Goal: Use online tool/utility: Utilize a website feature to perform a specific function

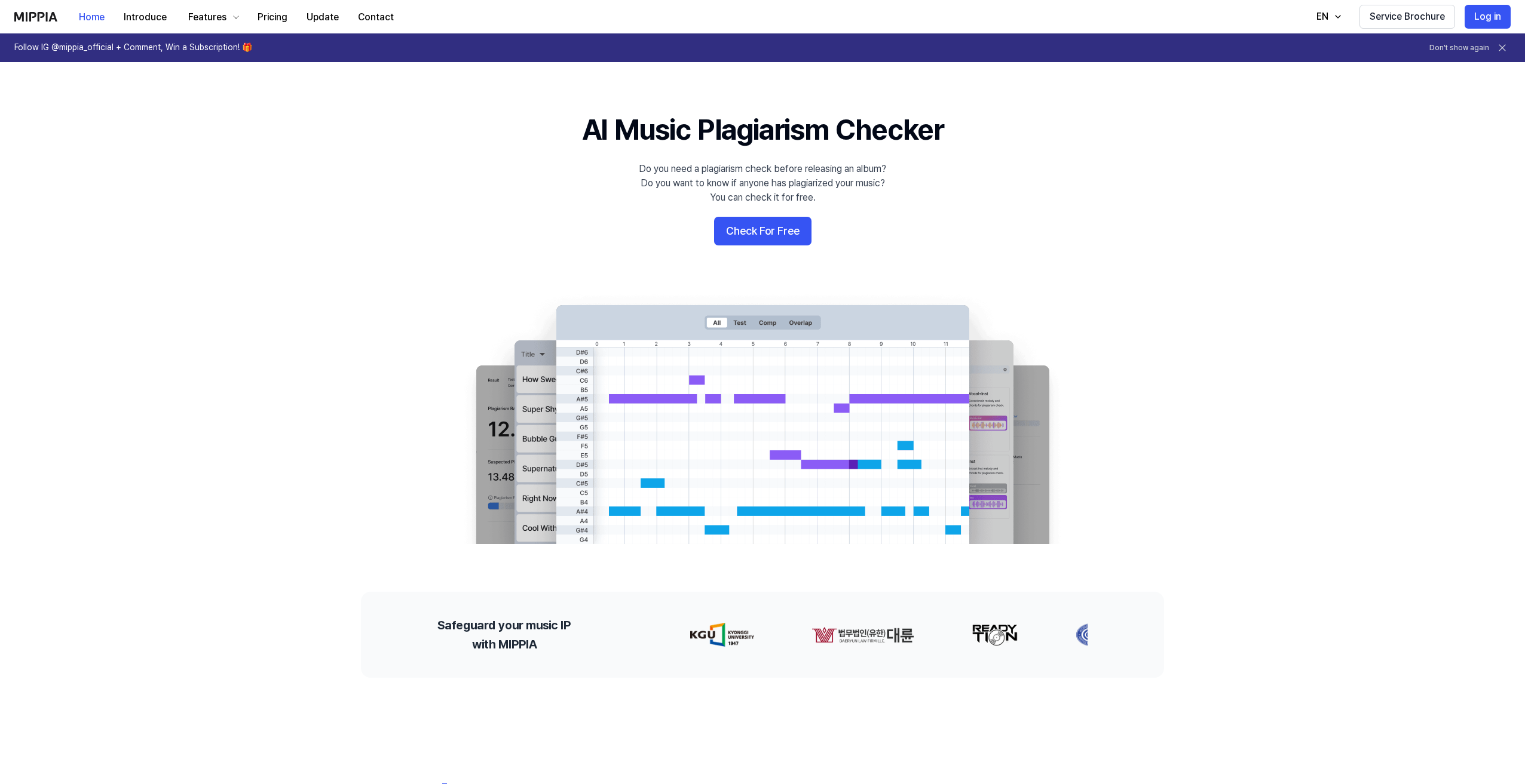
click at [768, 233] on button "Check For Free" at bounding box center [762, 231] width 97 height 29
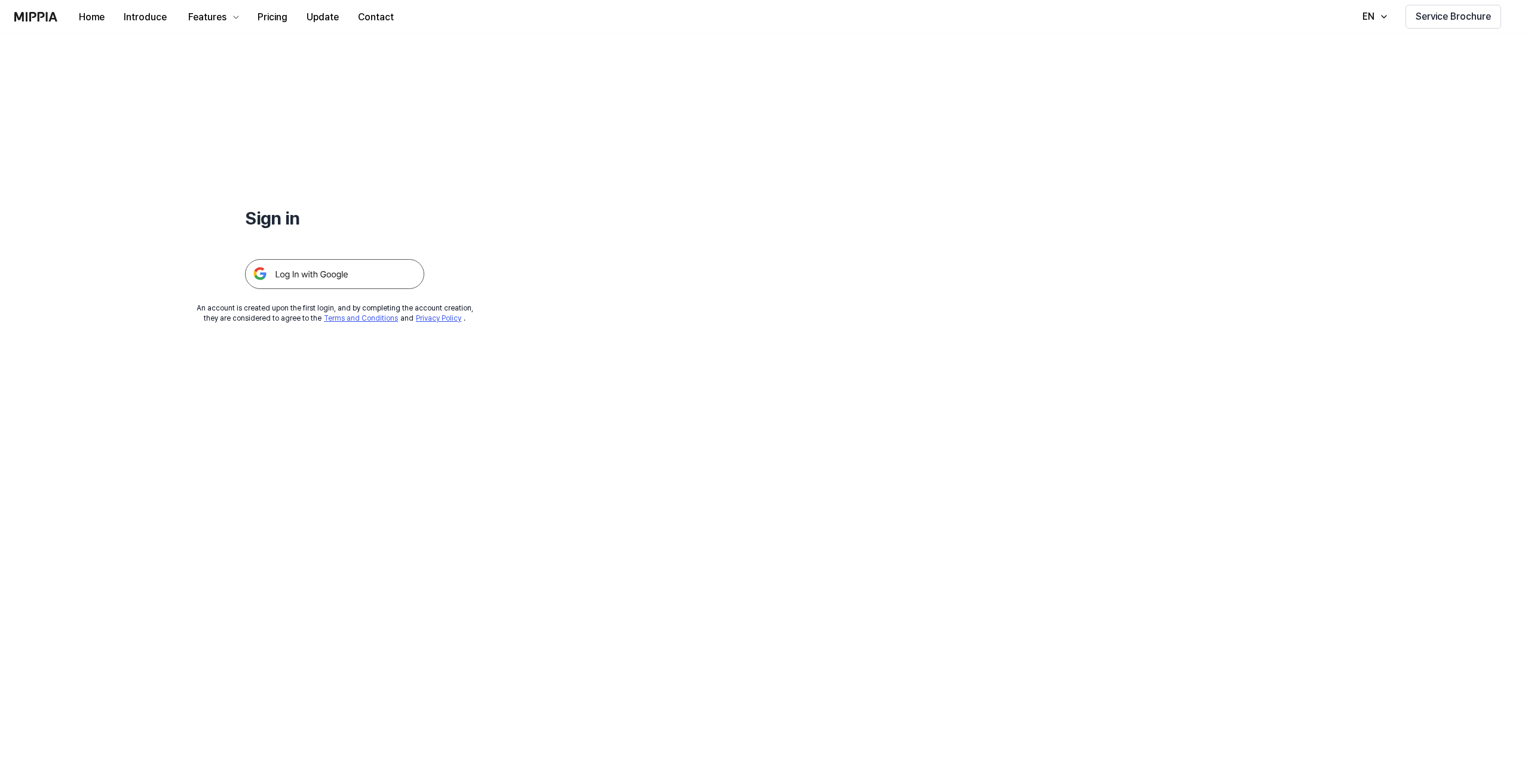
click at [311, 288] on img at bounding box center [335, 274] width 179 height 30
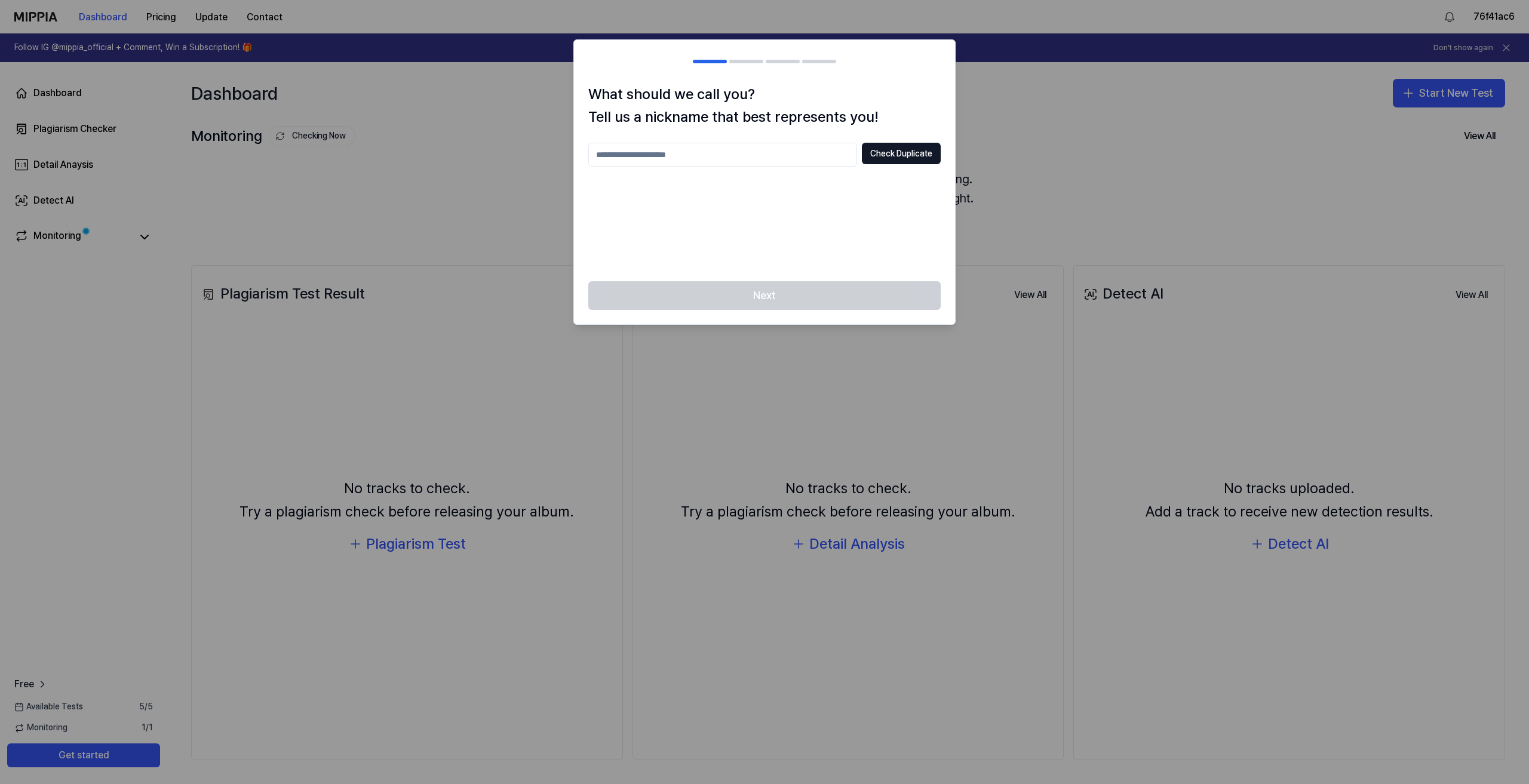
click at [720, 148] on input "text" at bounding box center [723, 155] width 269 height 24
type input "*****"
click at [884, 150] on button "Check Duplicate" at bounding box center [901, 153] width 79 height 22
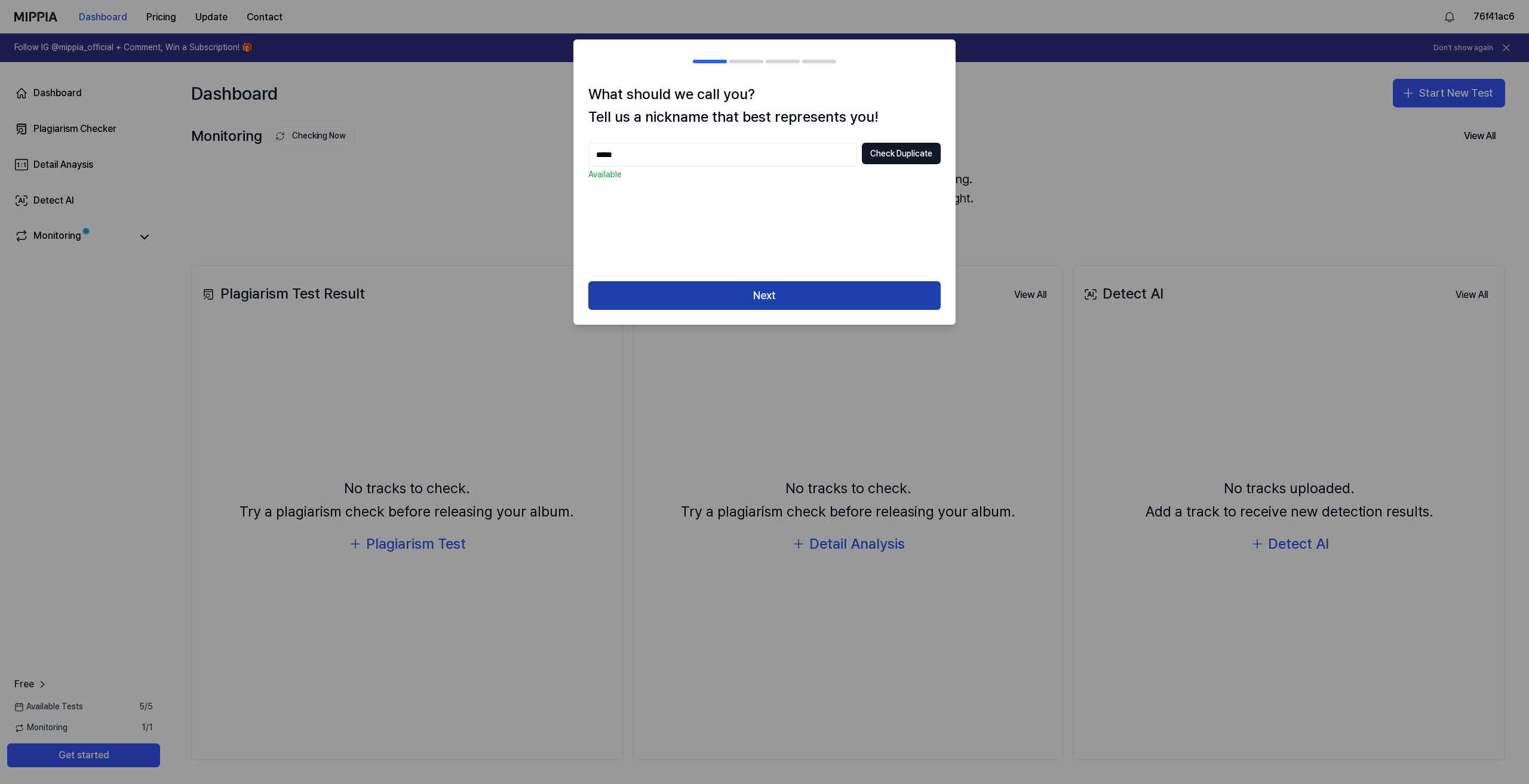
click at [747, 289] on button "Next" at bounding box center [764, 295] width 352 height 29
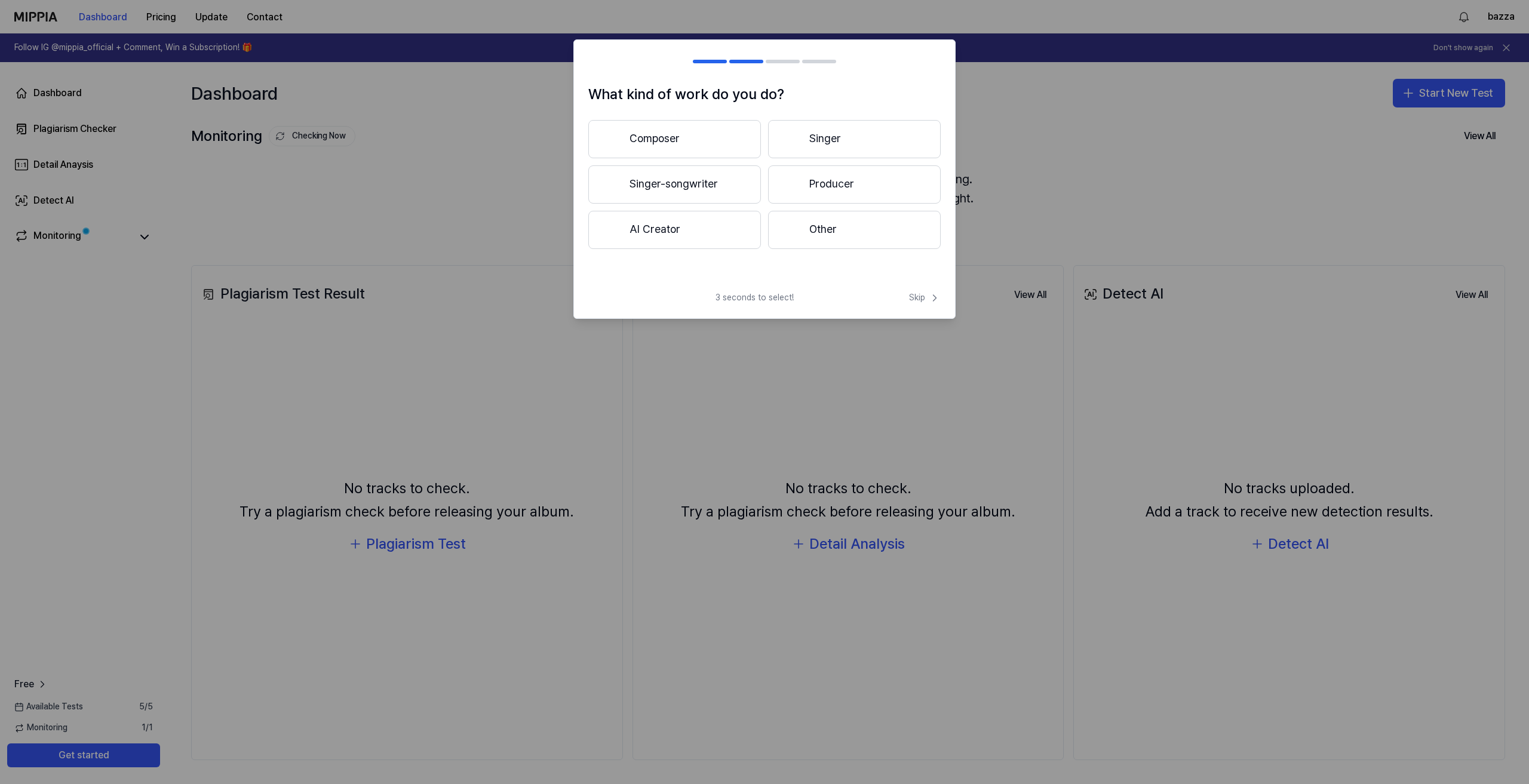
click at [643, 167] on div "Composer Singer Singer-songwriter Producer AI Creator Other" at bounding box center [764, 184] width 352 height 129
click at [647, 180] on button "Singer-songwriter" at bounding box center [674, 184] width 172 height 38
click at [706, 179] on button "Less than 3 years" at bounding box center [674, 185] width 172 height 39
click at [723, 244] on button "Other" at bounding box center [674, 235] width 172 height 38
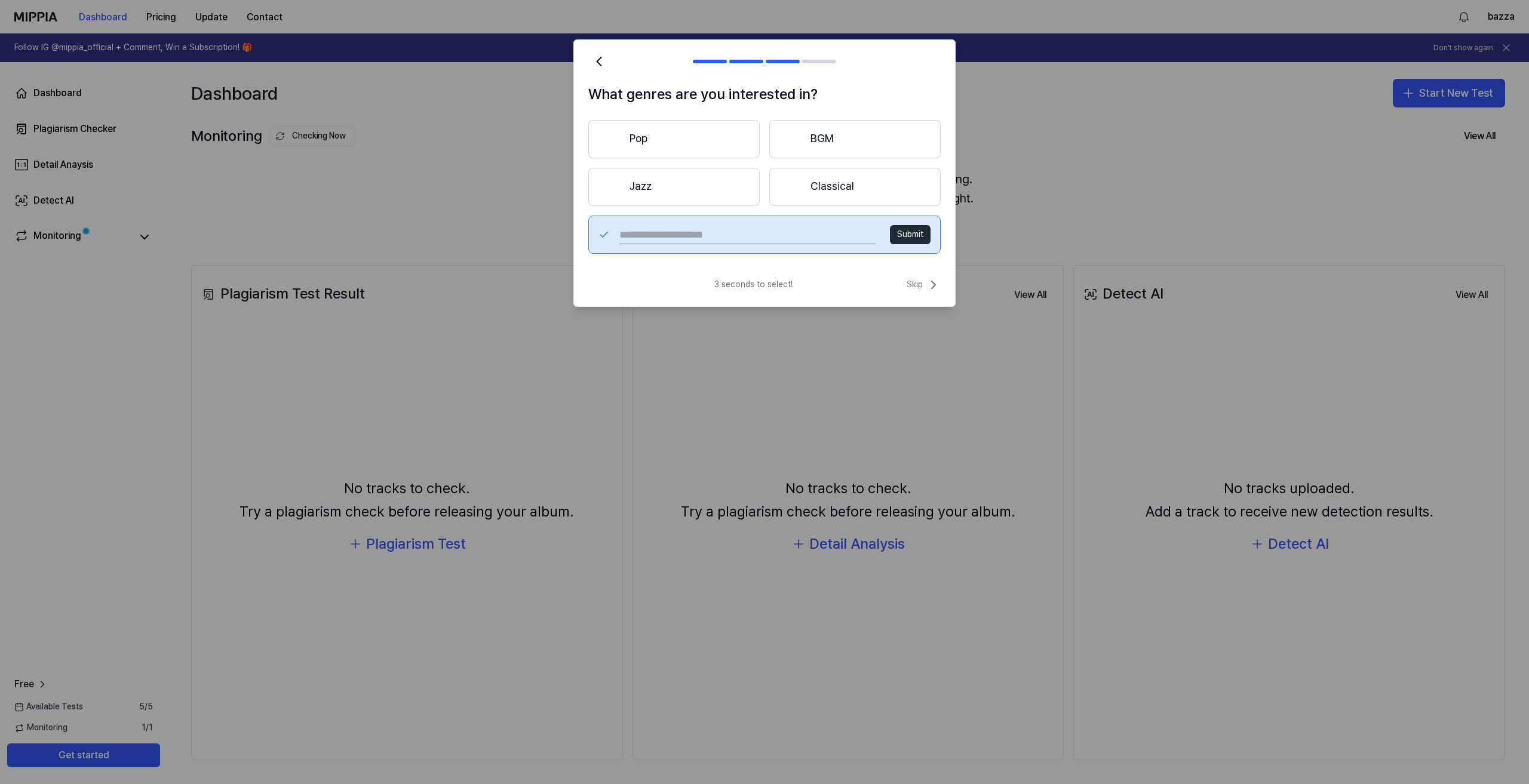
click at [731, 238] on input "text" at bounding box center [747, 235] width 256 height 19
type input "****"
click at [923, 231] on button "Submit" at bounding box center [910, 235] width 41 height 19
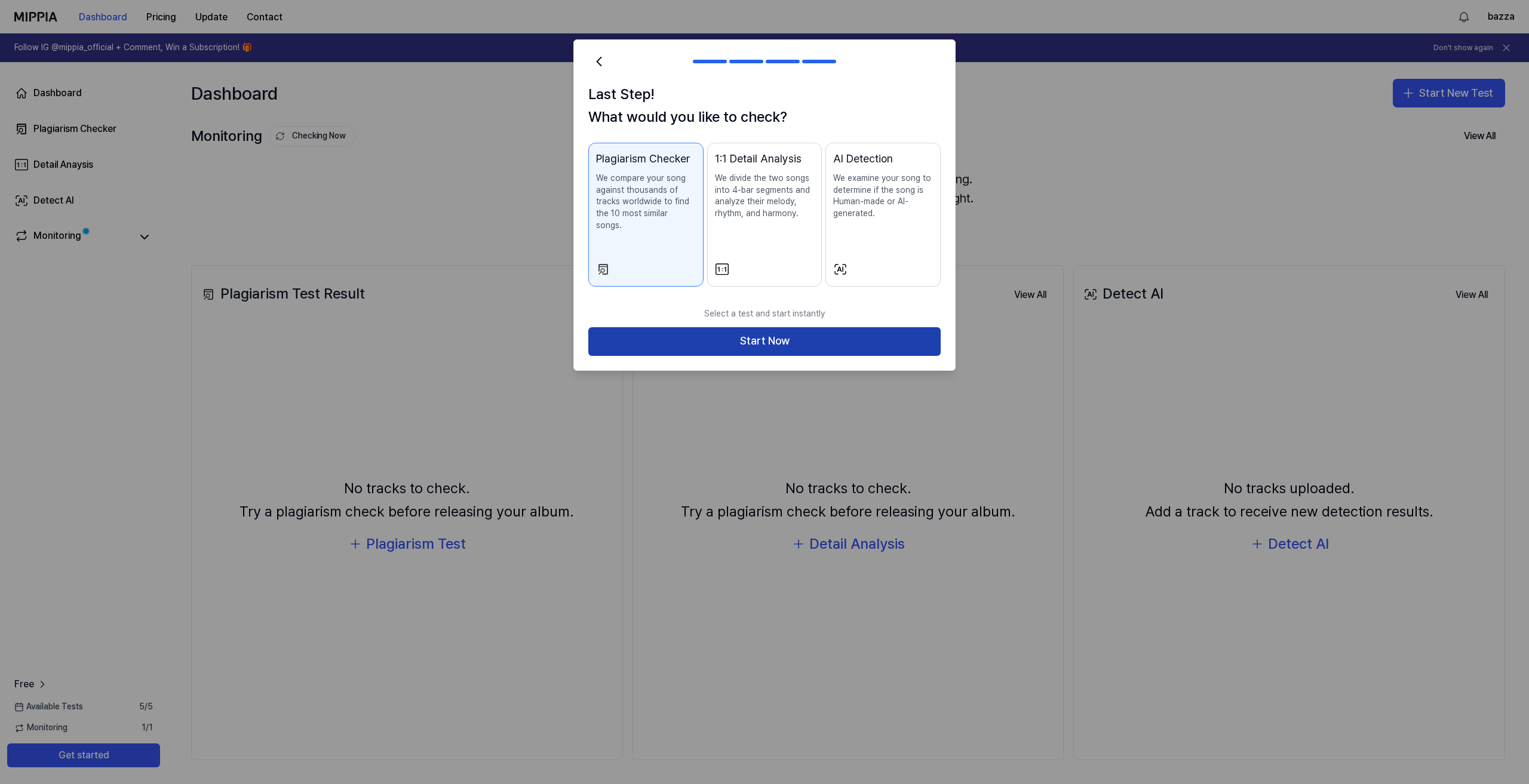
click at [698, 327] on button "Start Now" at bounding box center [764, 341] width 352 height 29
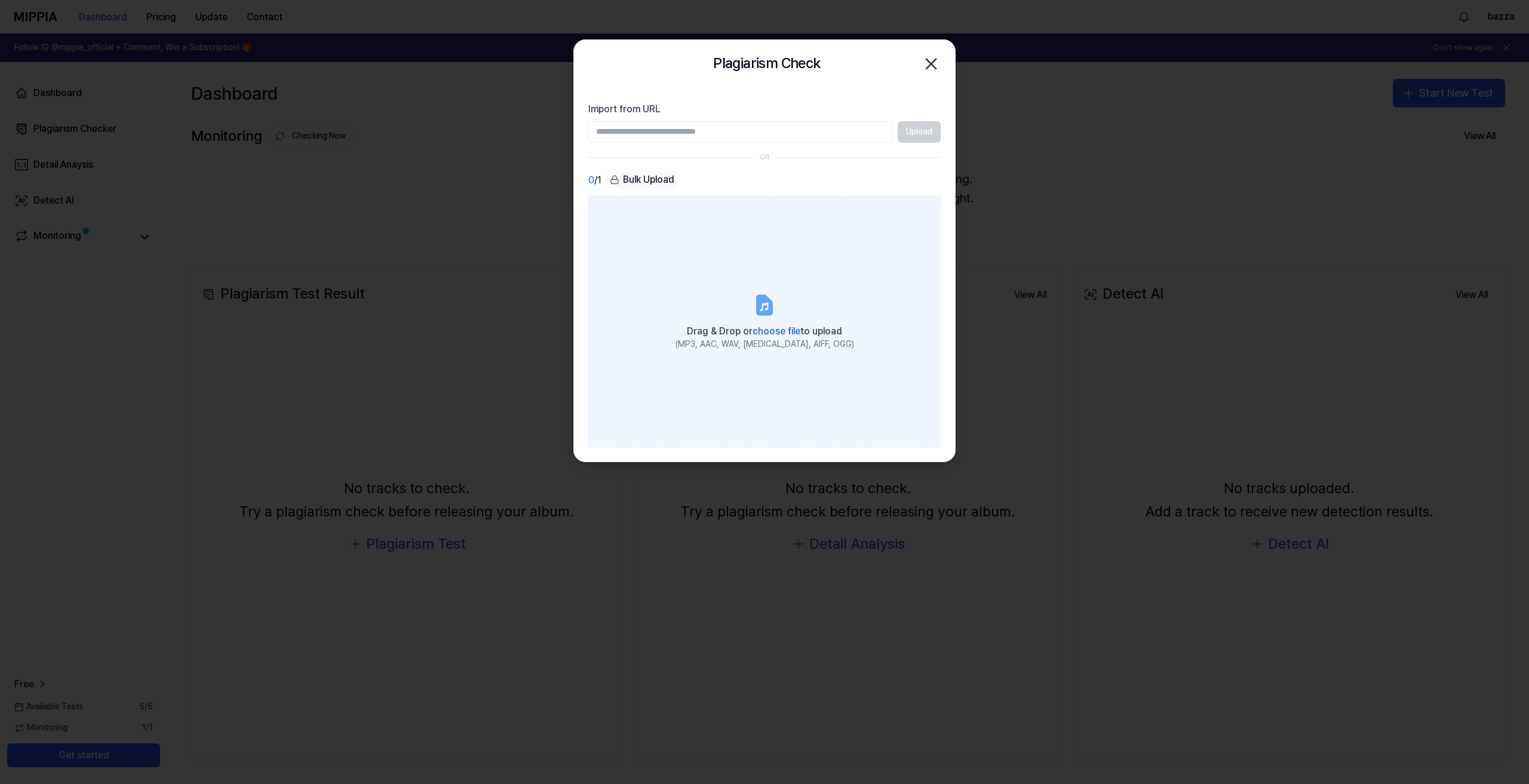
click at [768, 353] on label "Drag & Drop or choose file to upload (MP3, AAC, WAV, FLAC, AIFF, OGG)" at bounding box center [764, 321] width 352 height 251
click at [0, 0] on input "Drag & Drop or choose file to upload (MP3, AAC, WAV, FLAC, AIFF, OGG)" at bounding box center [0, 0] width 0 height 0
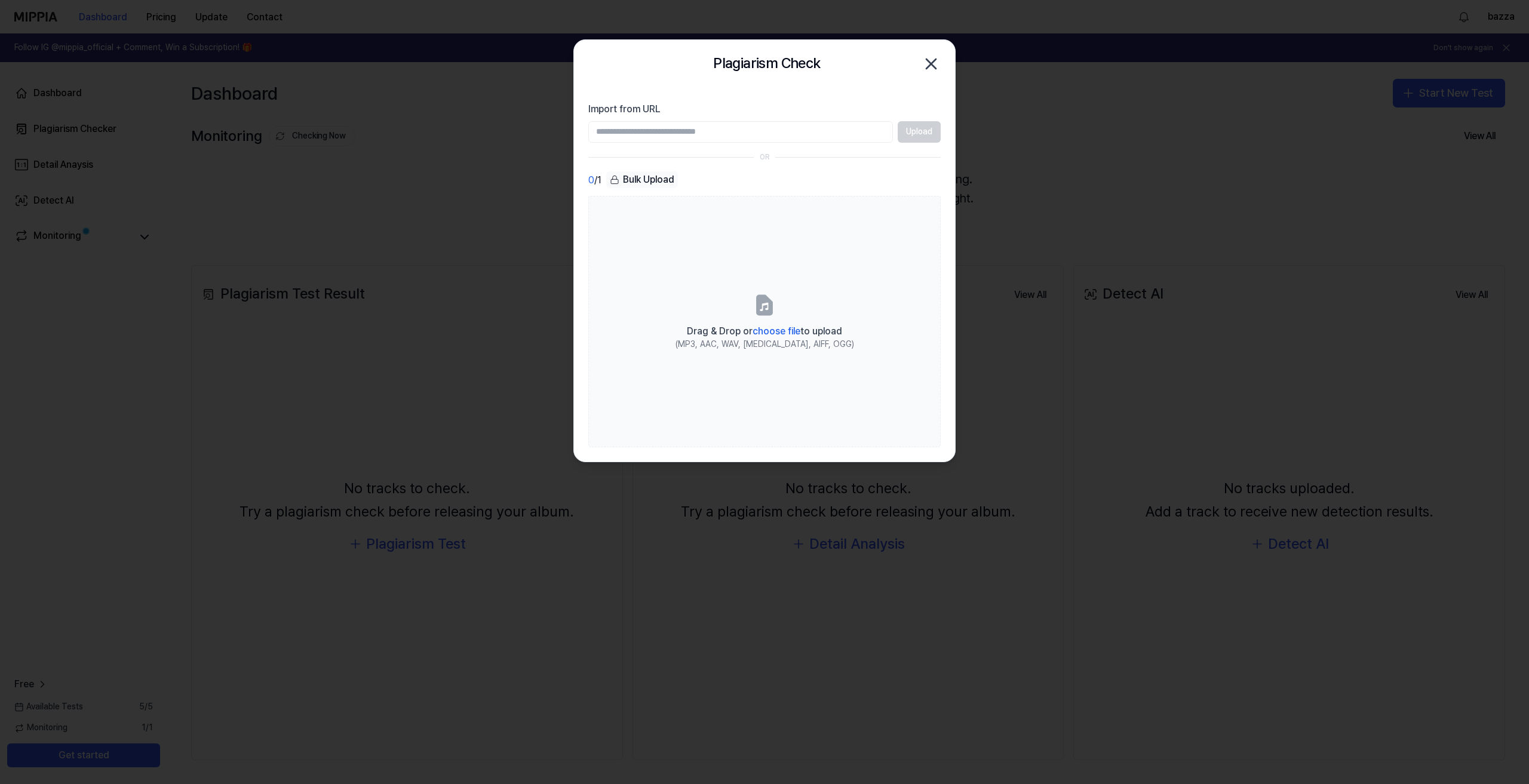
click at [744, 127] on input "Import from URL" at bounding box center [740, 132] width 305 height 22
paste input "**********"
type input "**********"
drag, startPoint x: 864, startPoint y: 131, endPoint x: 585, endPoint y: 128, distance: 279.0
click at [585, 128] on section "**********" at bounding box center [764, 275] width 381 height 374
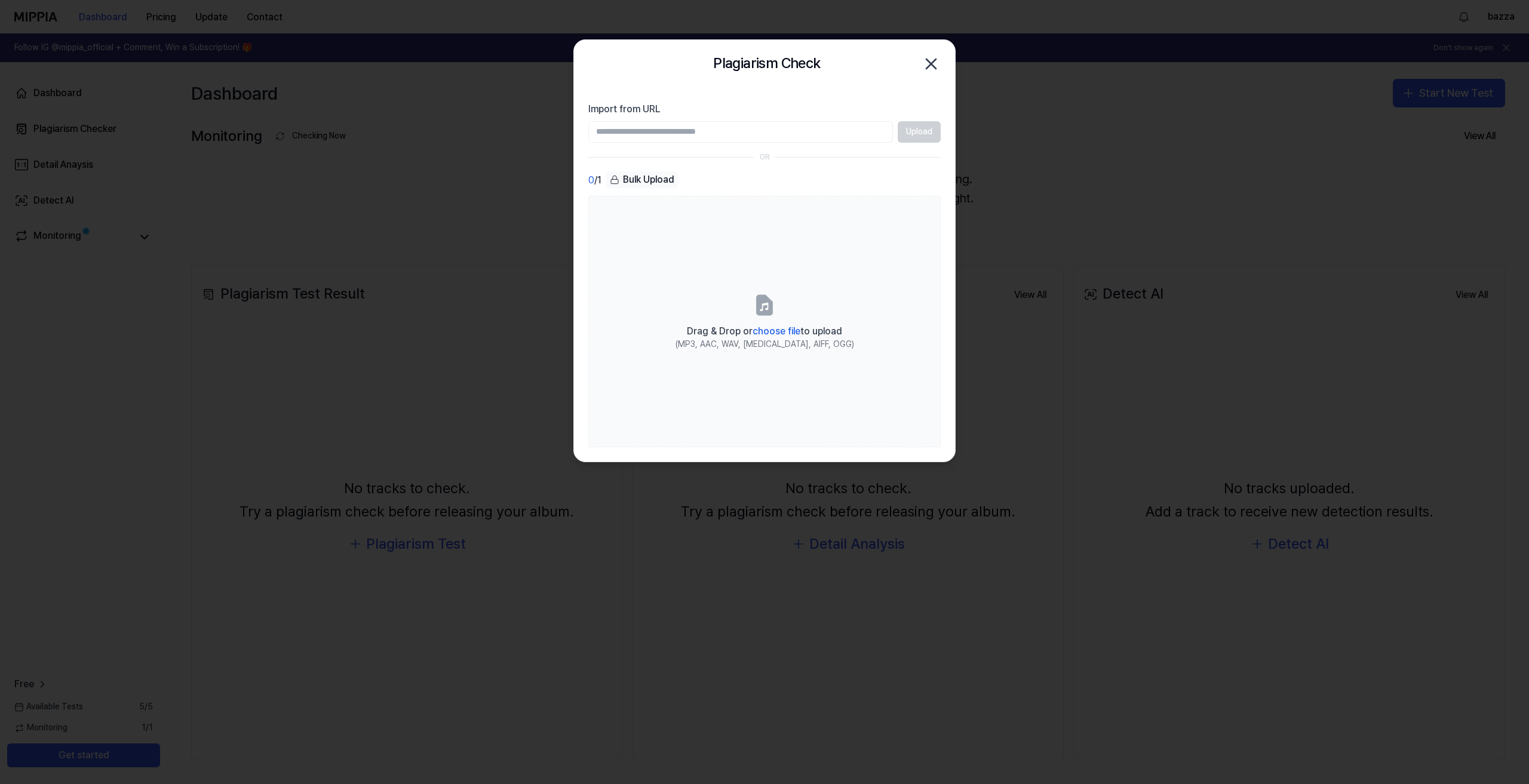
click at [790, 188] on div "0 / 1 Bulk Upload" at bounding box center [764, 180] width 352 height 17
paste input "**********"
type input "**********"
click at [918, 134] on button "Upload" at bounding box center [920, 132] width 43 height 22
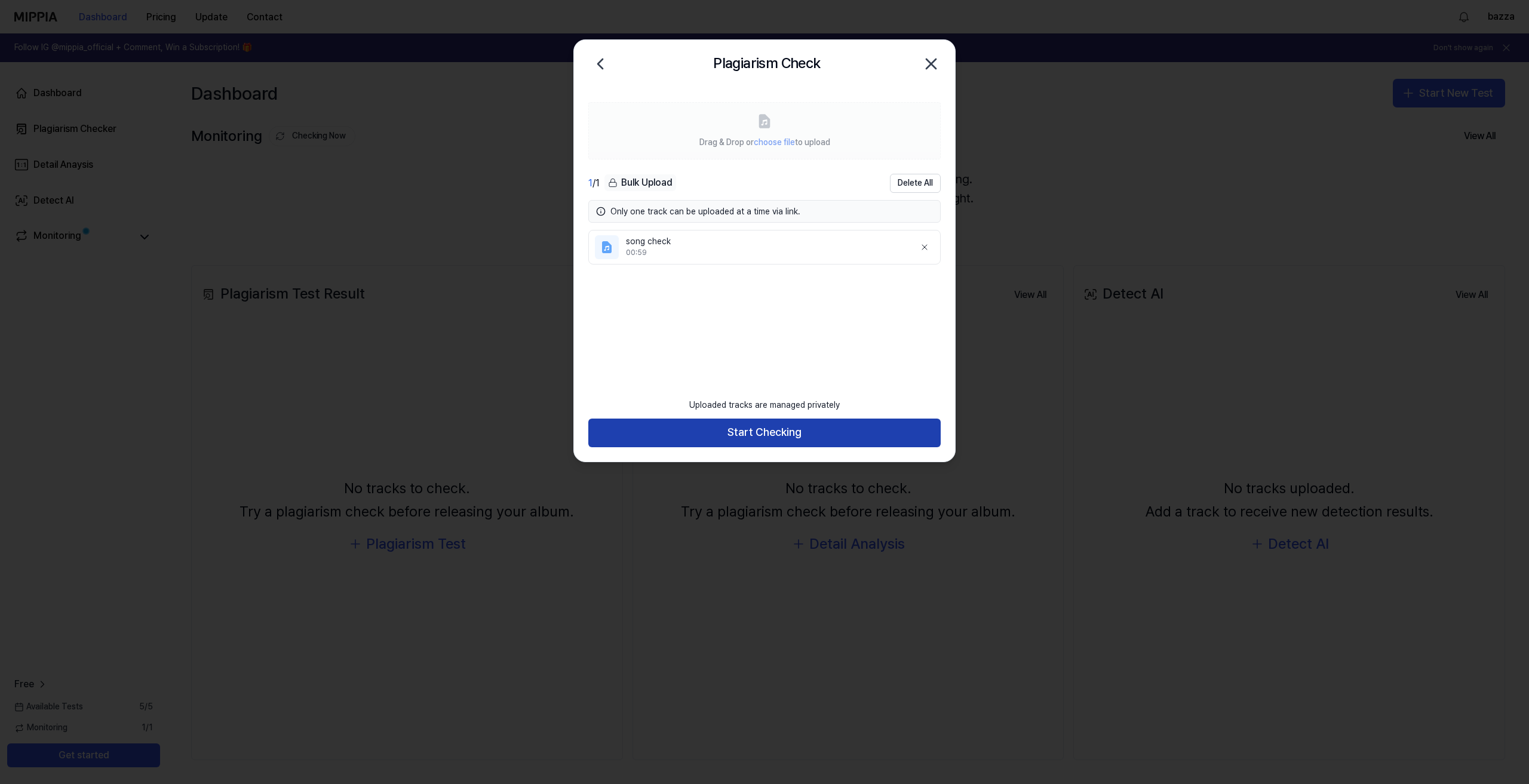
click at [761, 444] on button "Start Checking" at bounding box center [764, 432] width 352 height 29
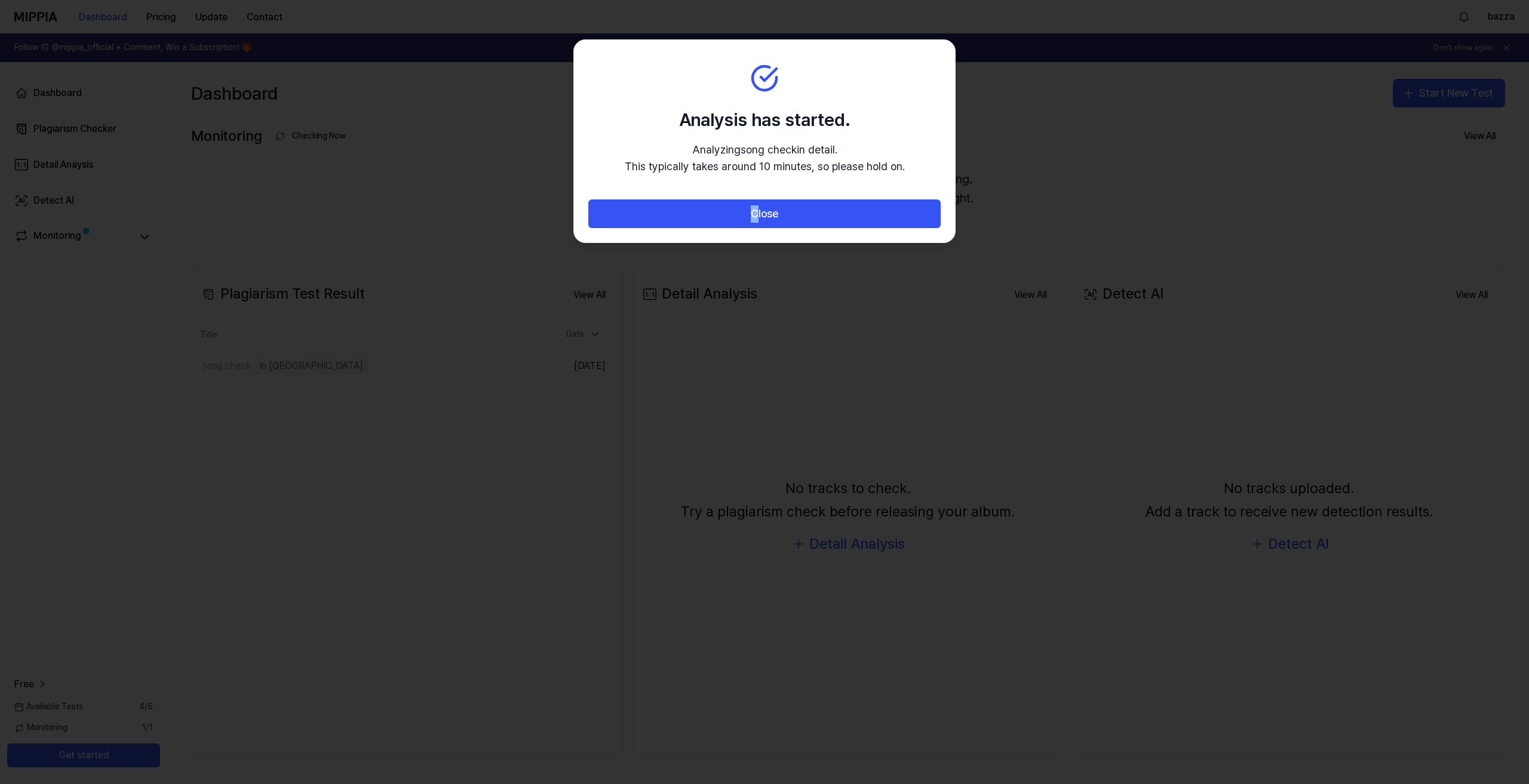
click at [754, 234] on div "Close" at bounding box center [764, 221] width 381 height 43
click at [751, 220] on button "Close" at bounding box center [764, 214] width 352 height 29
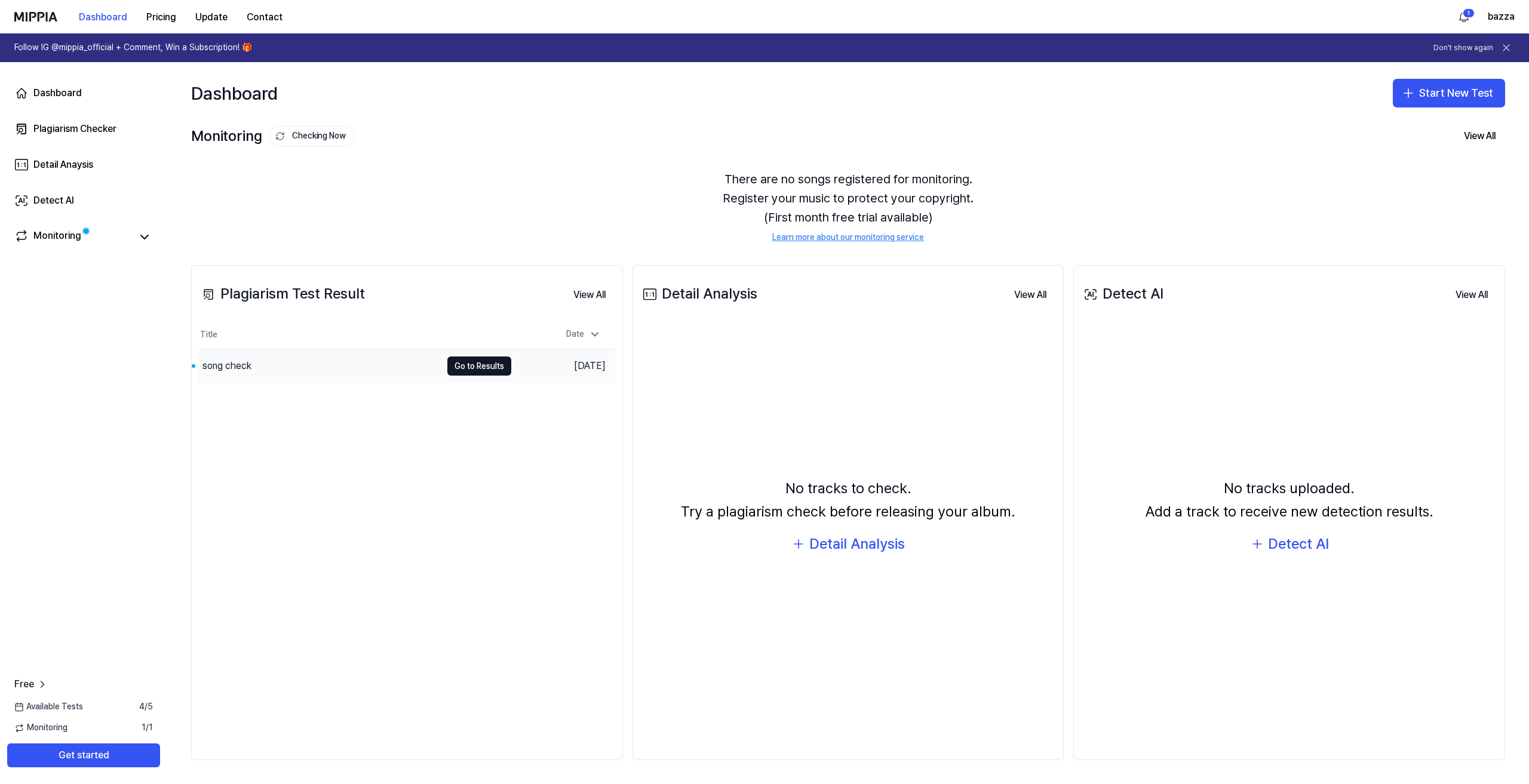
click at [281, 378] on div "song check" at bounding box center [320, 366] width 242 height 34
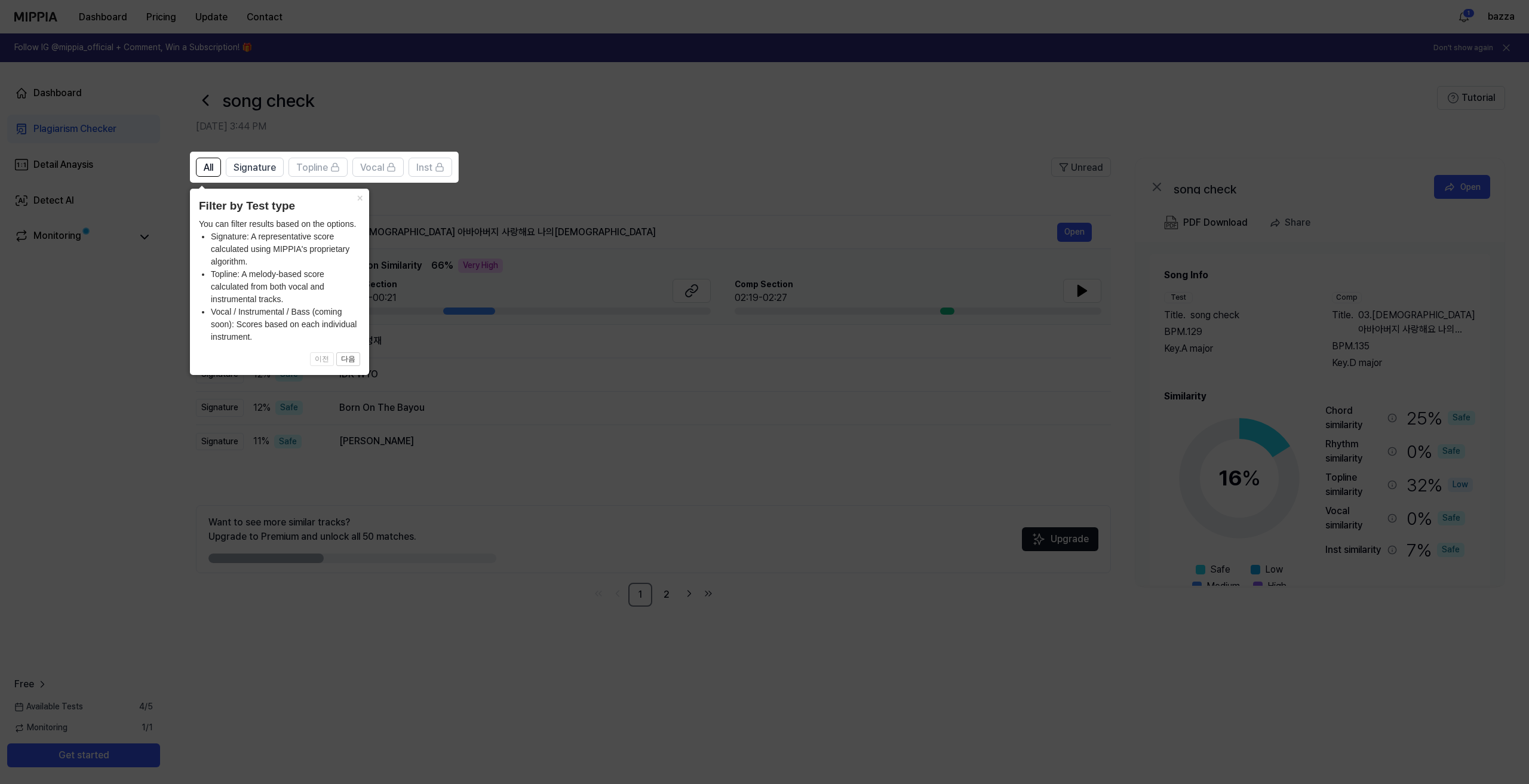
click at [520, 385] on icon at bounding box center [764, 392] width 1529 height 784
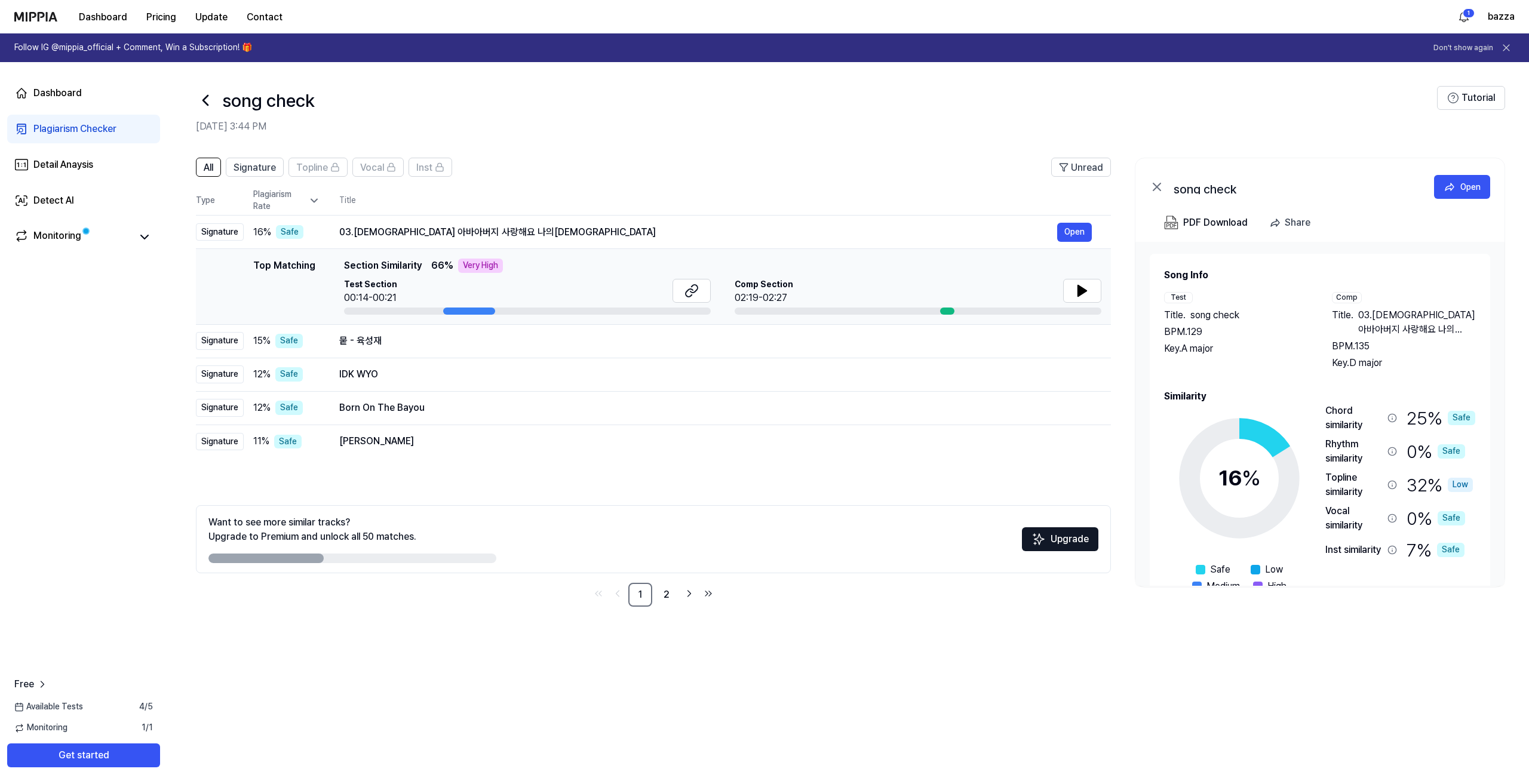
click at [471, 312] on div at bounding box center [469, 311] width 53 height 7
click at [1077, 294] on icon at bounding box center [1082, 291] width 15 height 15
click at [466, 333] on div "뭍 - 육성재 Open" at bounding box center [715, 341] width 752 height 19
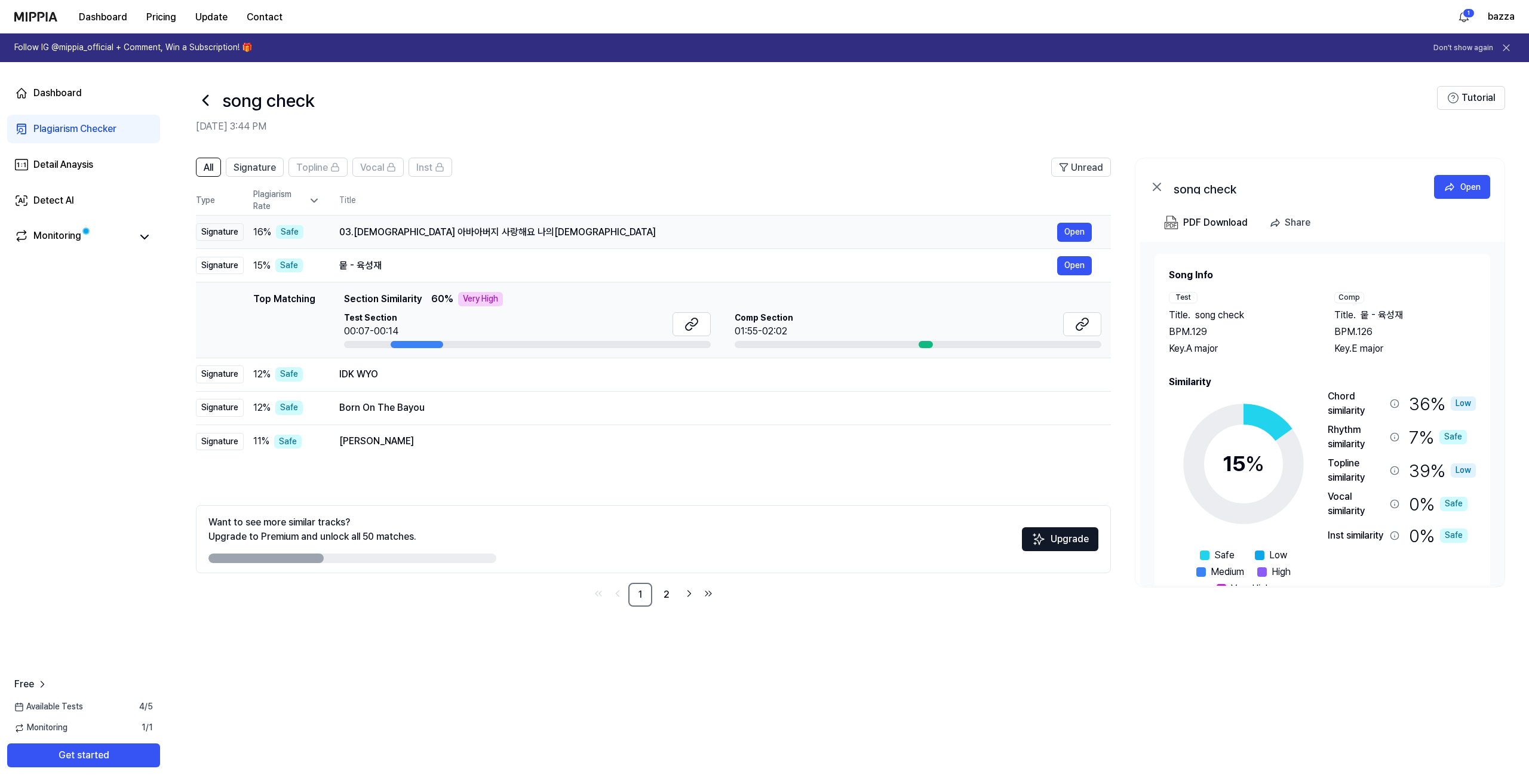
click at [492, 228] on div "03.하나님 아바아버지 사랑해요 나의하나님" at bounding box center [698, 232] width 718 height 15
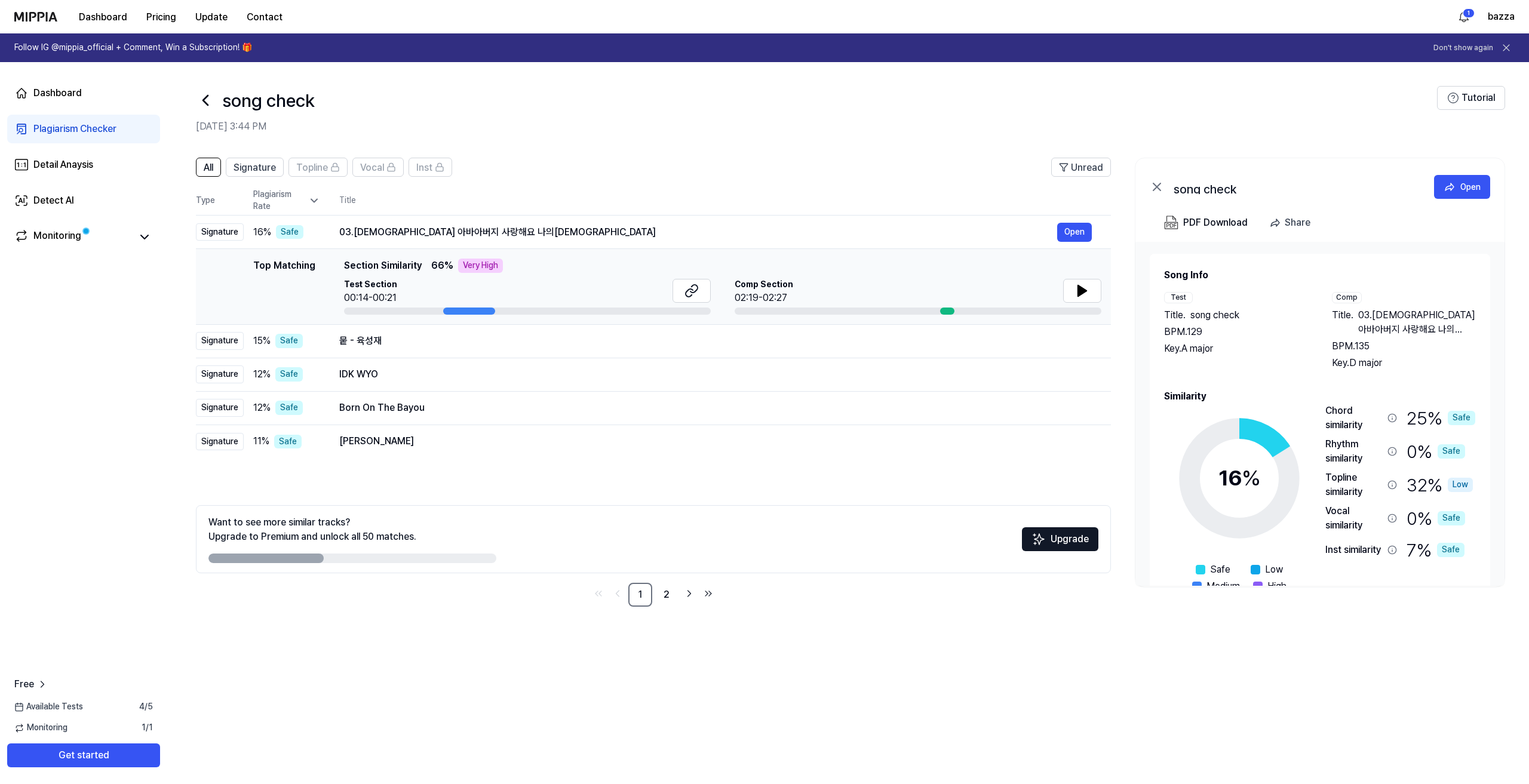
click at [455, 308] on div at bounding box center [469, 311] width 53 height 7
click at [459, 309] on div at bounding box center [469, 311] width 53 height 7
click at [475, 268] on div "Very High" at bounding box center [480, 266] width 45 height 15
click at [1055, 292] on div "Comp Section 02:19-02:27" at bounding box center [918, 292] width 367 height 26
click at [1078, 290] on icon at bounding box center [1082, 291] width 8 height 11
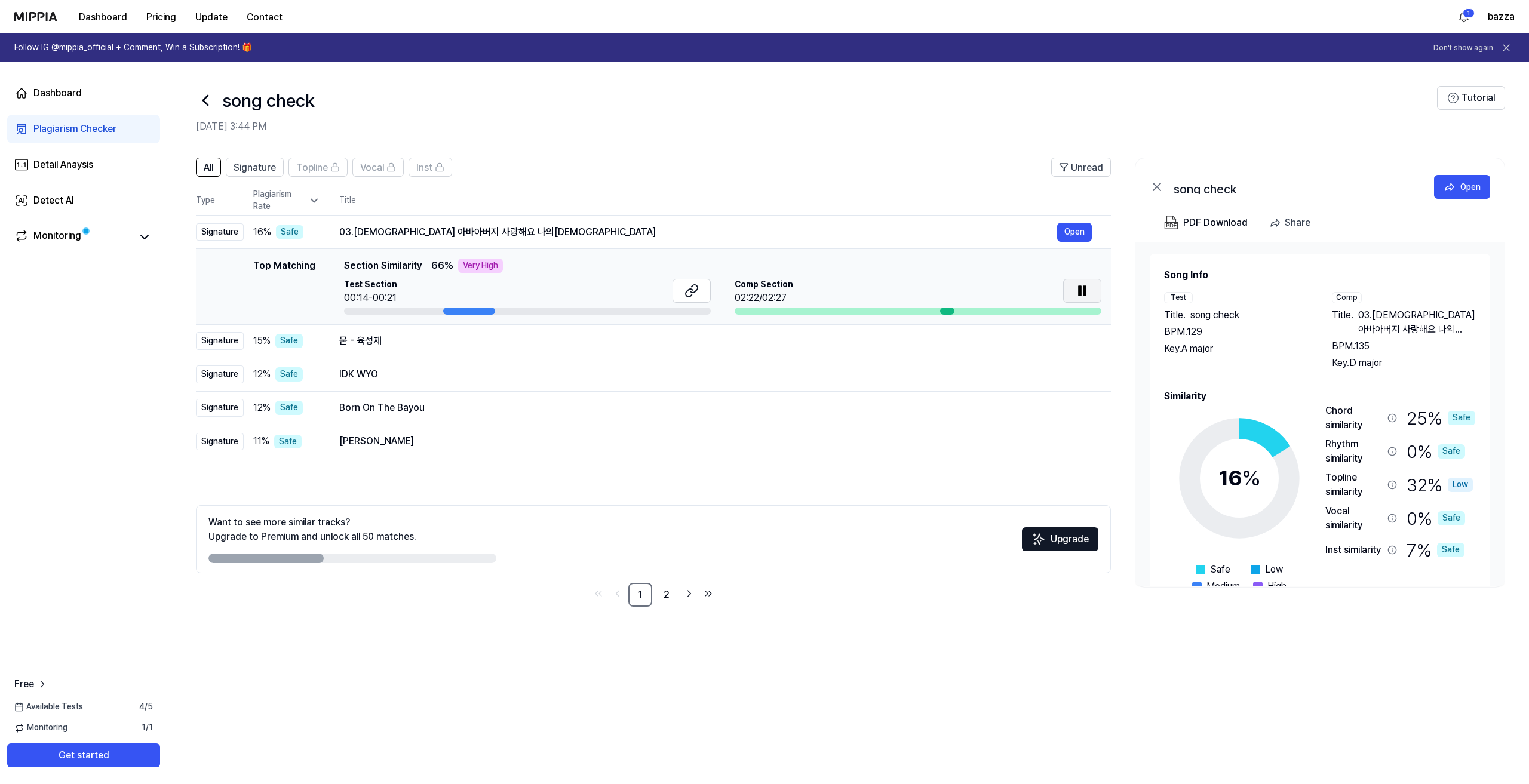
click at [944, 311] on div at bounding box center [947, 311] width 15 height 7
click at [483, 315] on td "Top Matching Top Matching Section Similarity 66 % Very High Test Section 00:14-…" at bounding box center [653, 287] width 915 height 76
click at [690, 294] on icon at bounding box center [691, 291] width 15 height 15
click at [484, 340] on div "뭍 - 육성재" at bounding box center [698, 341] width 718 height 15
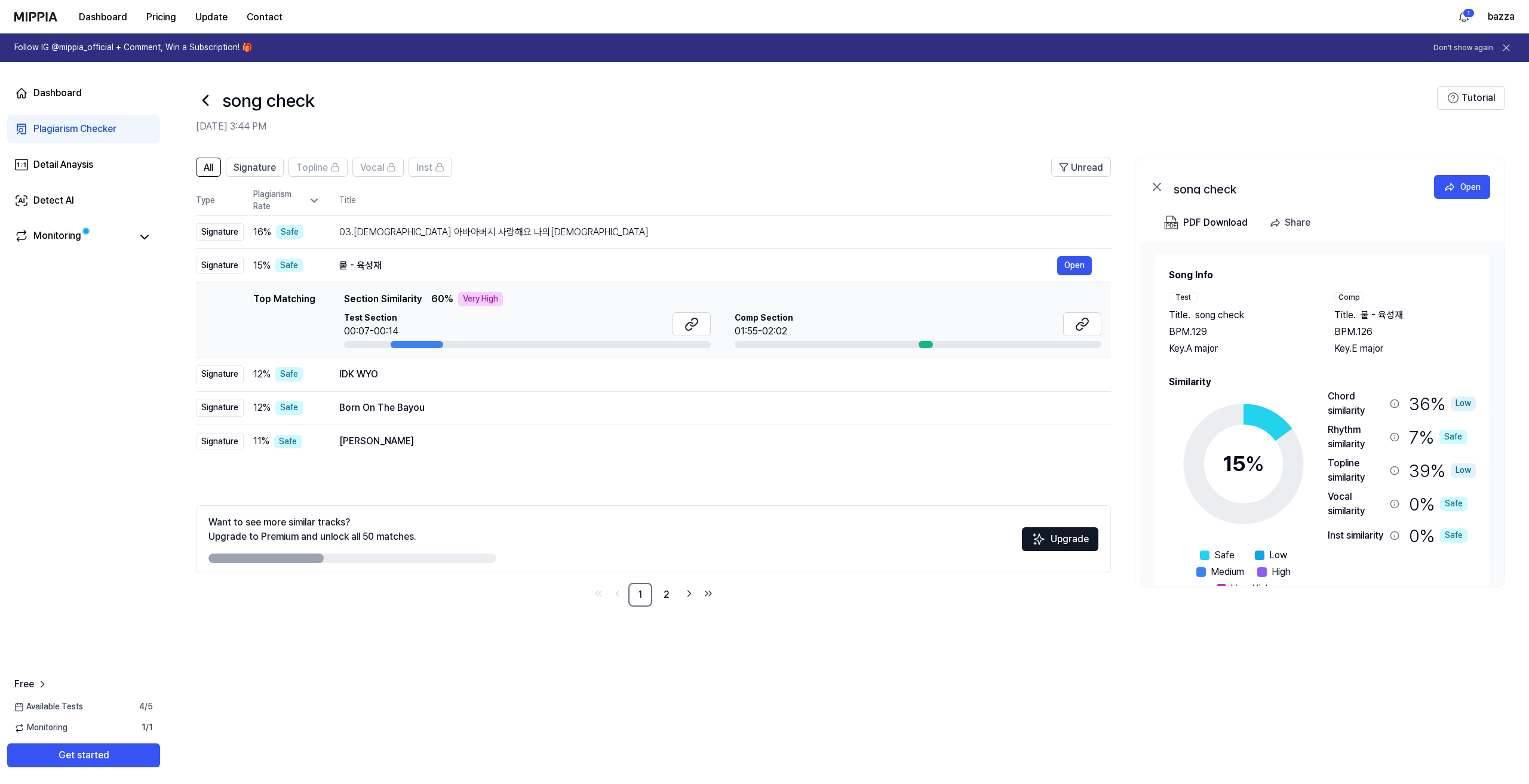
click at [930, 346] on div at bounding box center [925, 344] width 15 height 7
click at [1079, 327] on icon at bounding box center [1082, 324] width 15 height 15
click at [437, 405] on div "Born On The Bayou" at bounding box center [698, 408] width 718 height 15
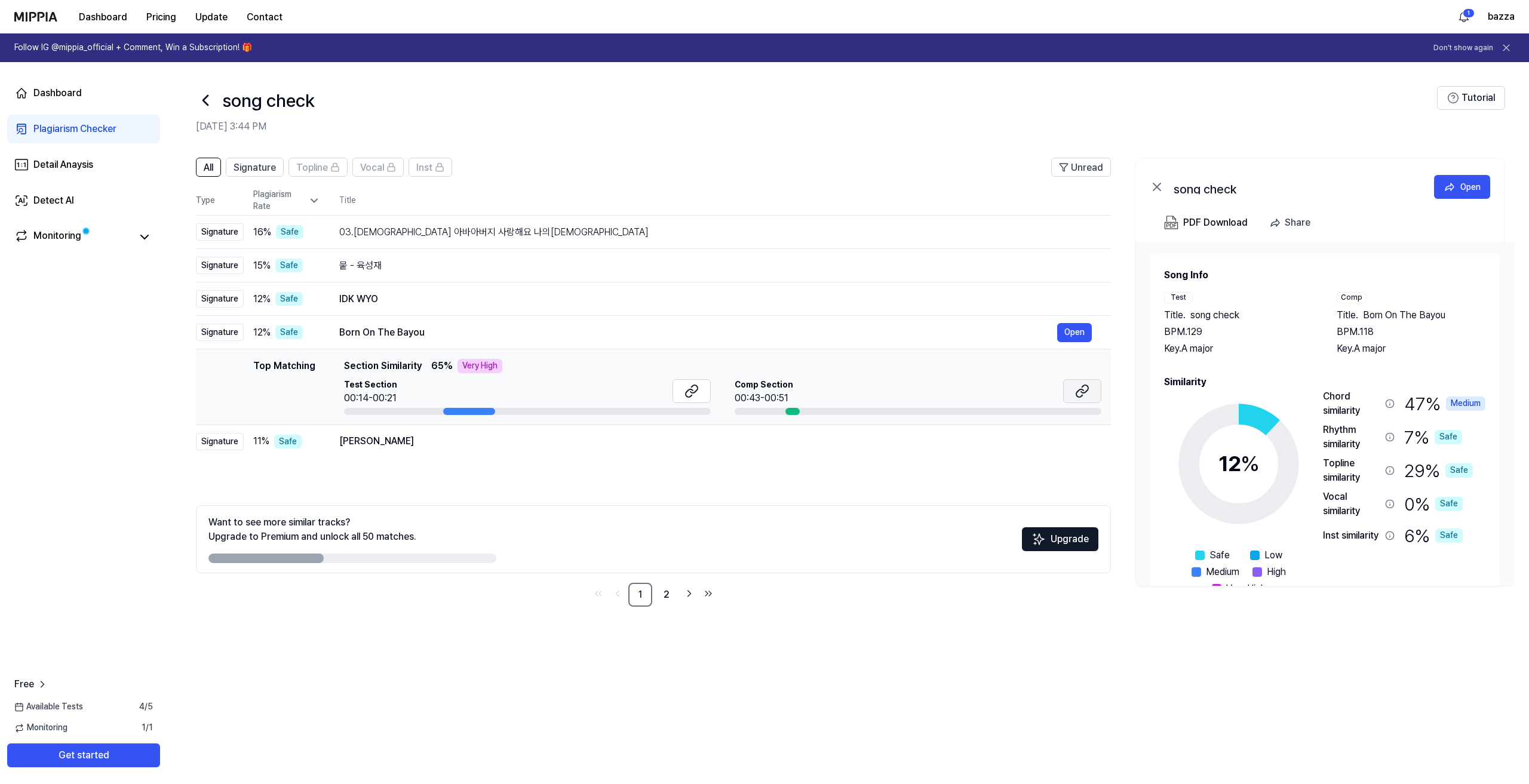
click at [1074, 395] on button at bounding box center [1083, 391] width 38 height 24
click at [578, 443] on div "Pollo Asaó" at bounding box center [698, 441] width 718 height 15
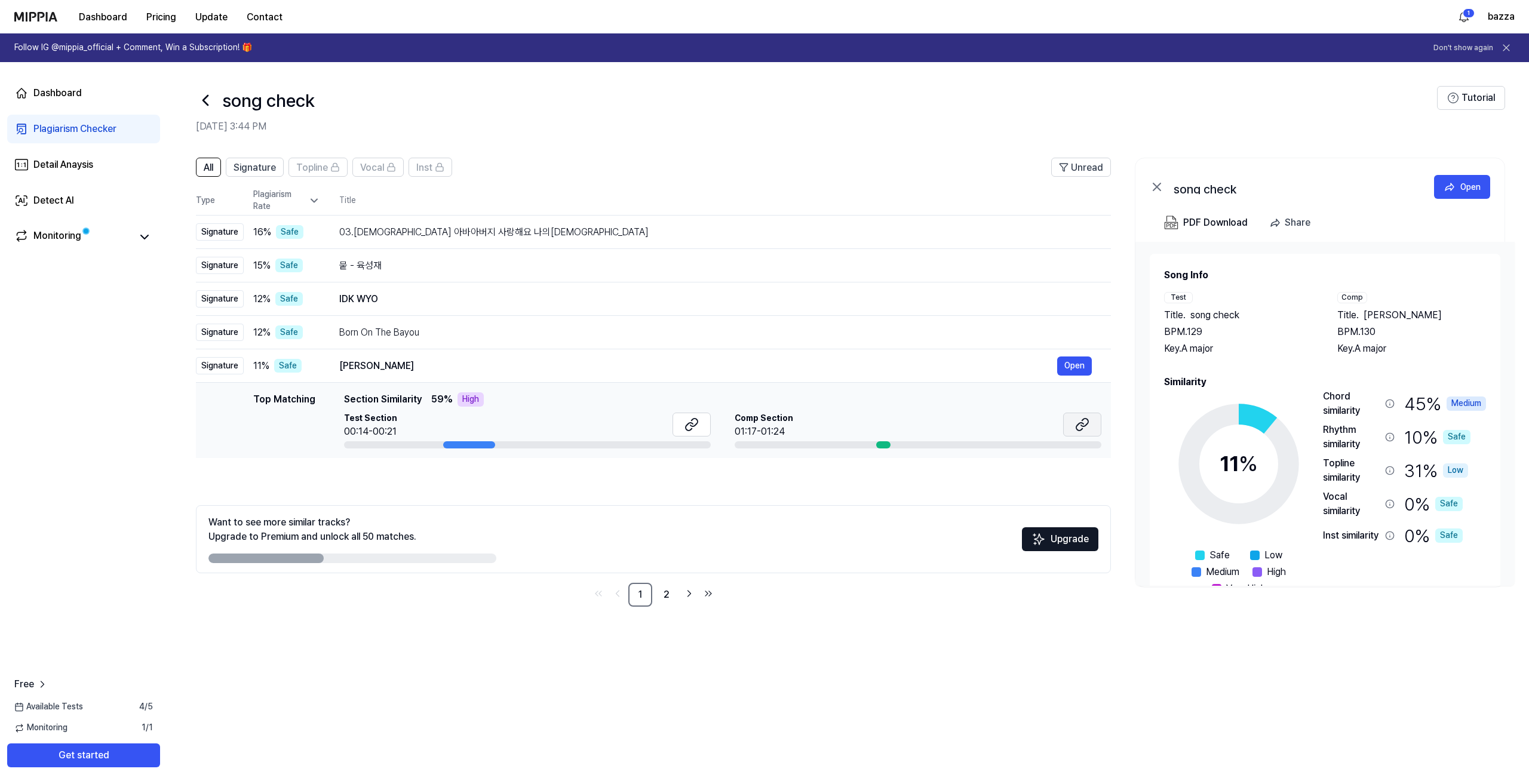
click at [1088, 425] on icon at bounding box center [1082, 424] width 15 height 15
click at [289, 231] on div "Safe" at bounding box center [289, 232] width 27 height 15
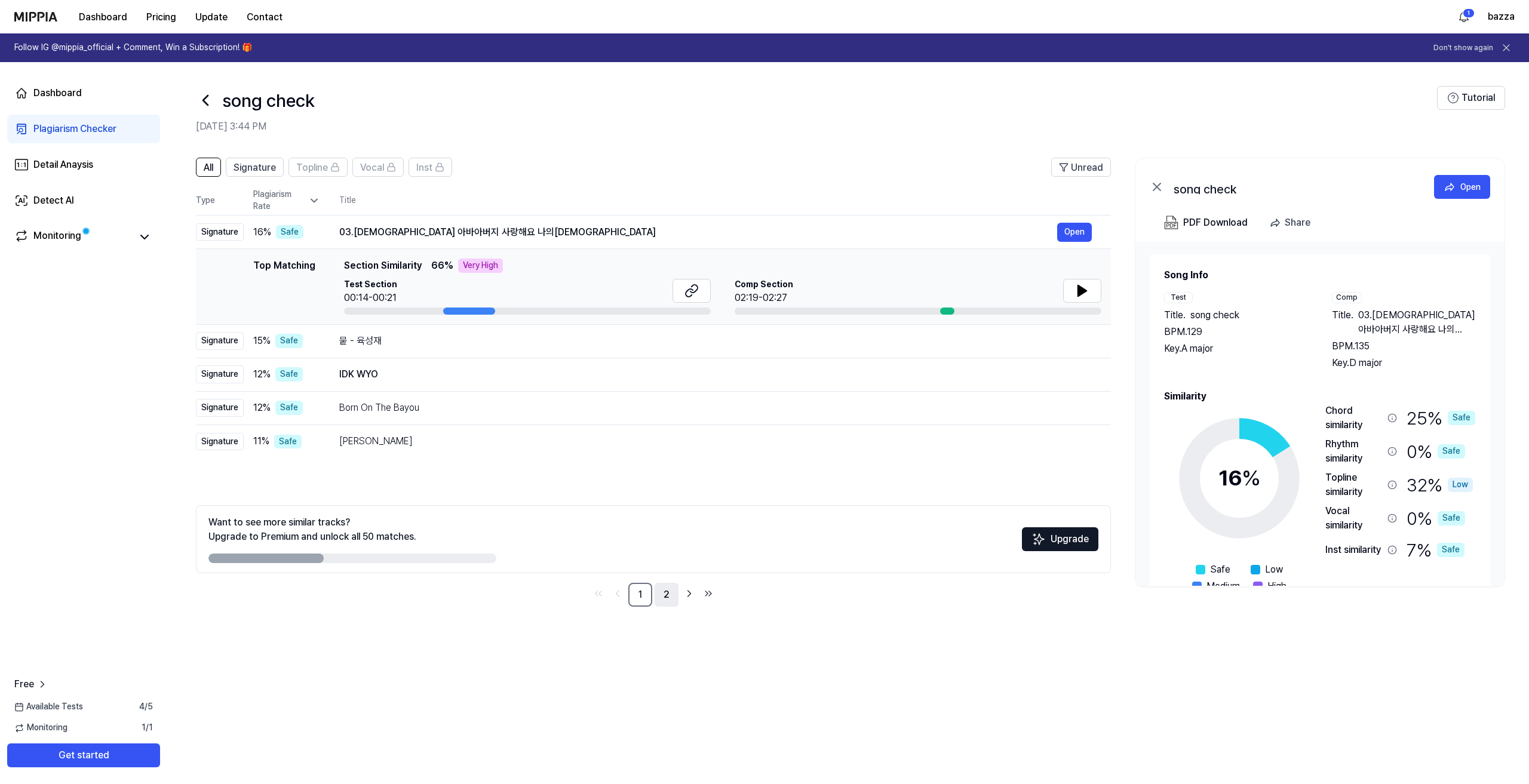
click at [663, 595] on link "2" at bounding box center [667, 595] width 24 height 24
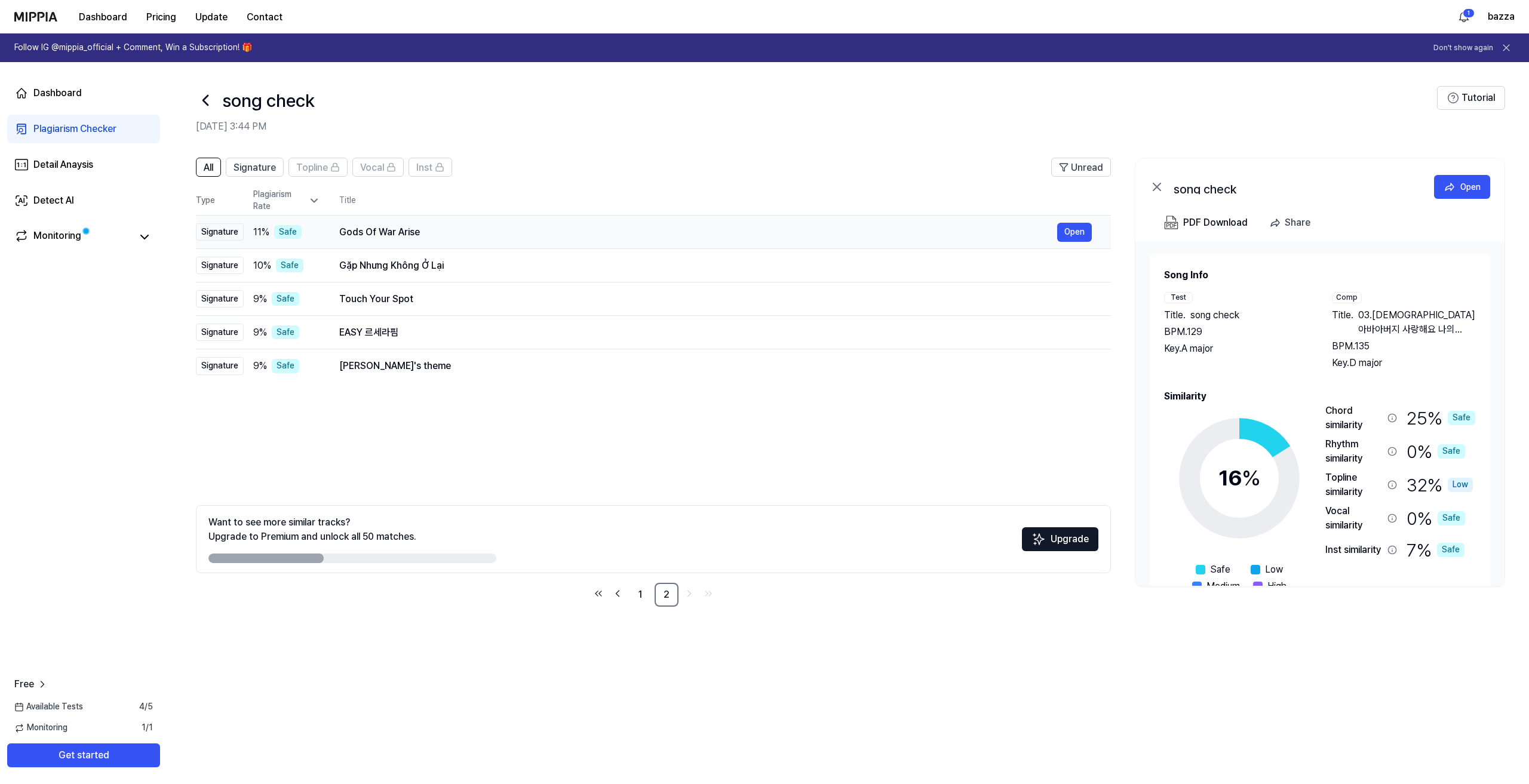
click at [365, 216] on td "Gods Of War Arise Open" at bounding box center [715, 232] width 791 height 34
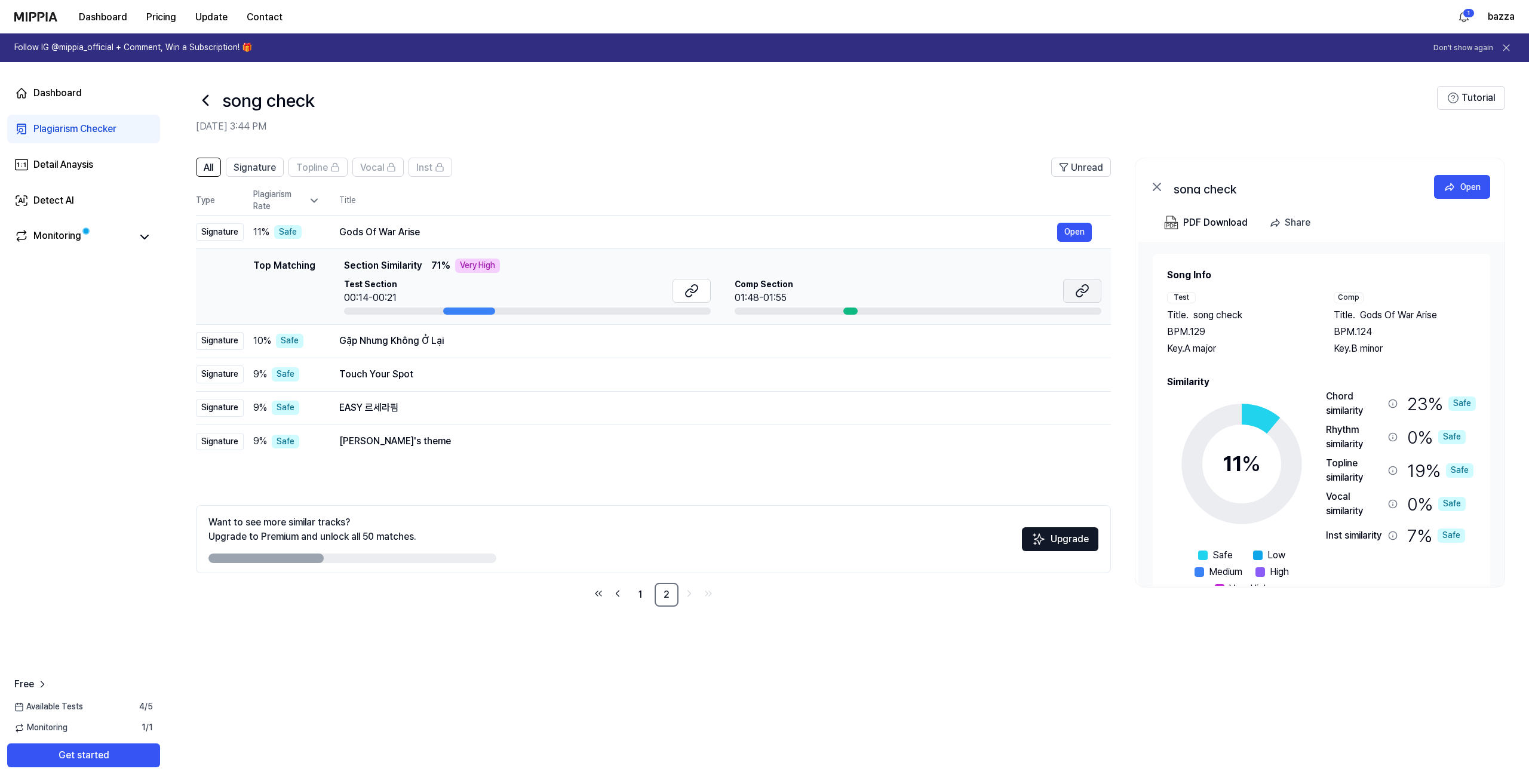
click at [1065, 294] on button at bounding box center [1083, 291] width 38 height 24
click at [476, 371] on div "Touch Your Spot" at bounding box center [698, 375] width 718 height 15
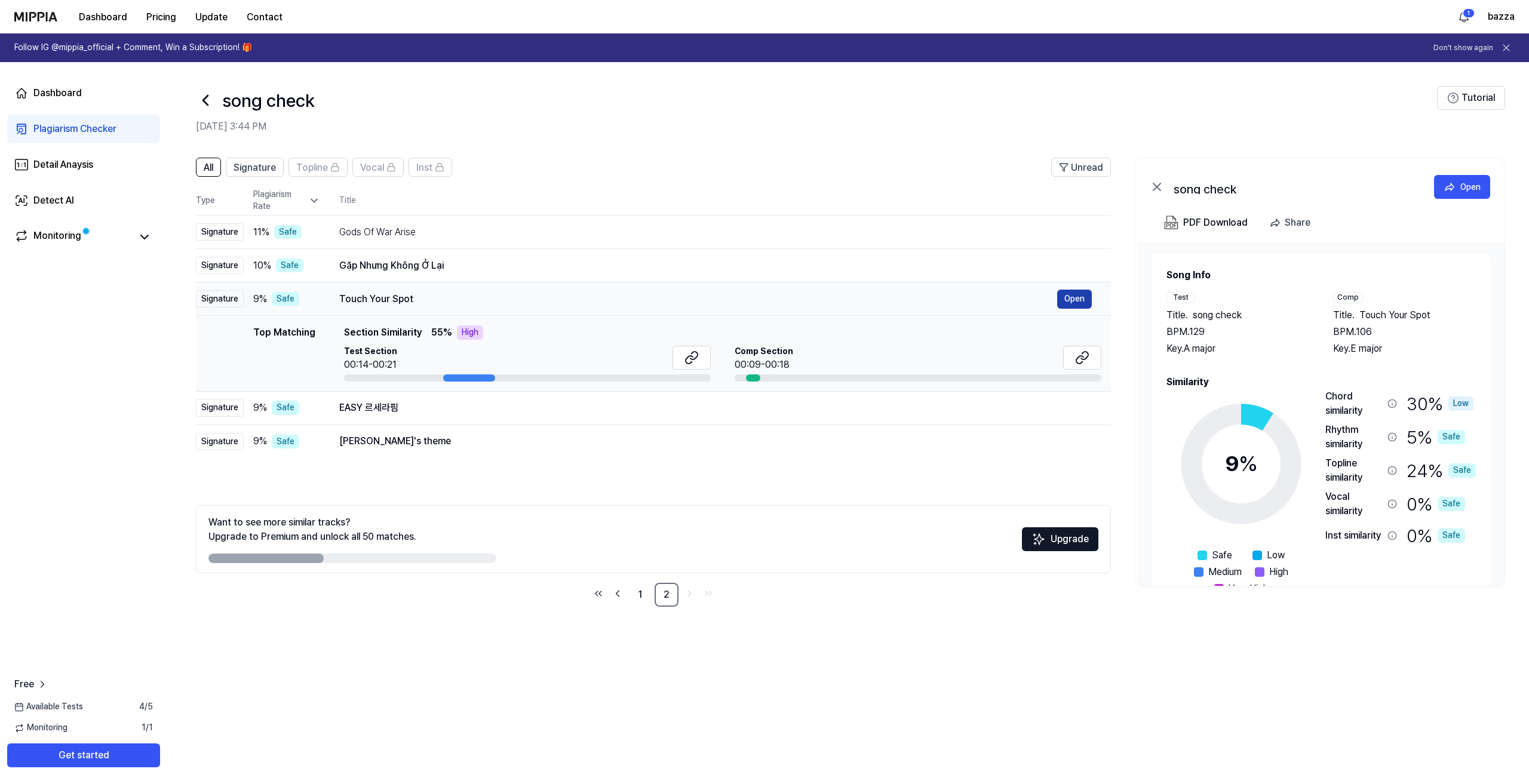
click at [1061, 301] on button "Open" at bounding box center [1074, 299] width 34 height 19
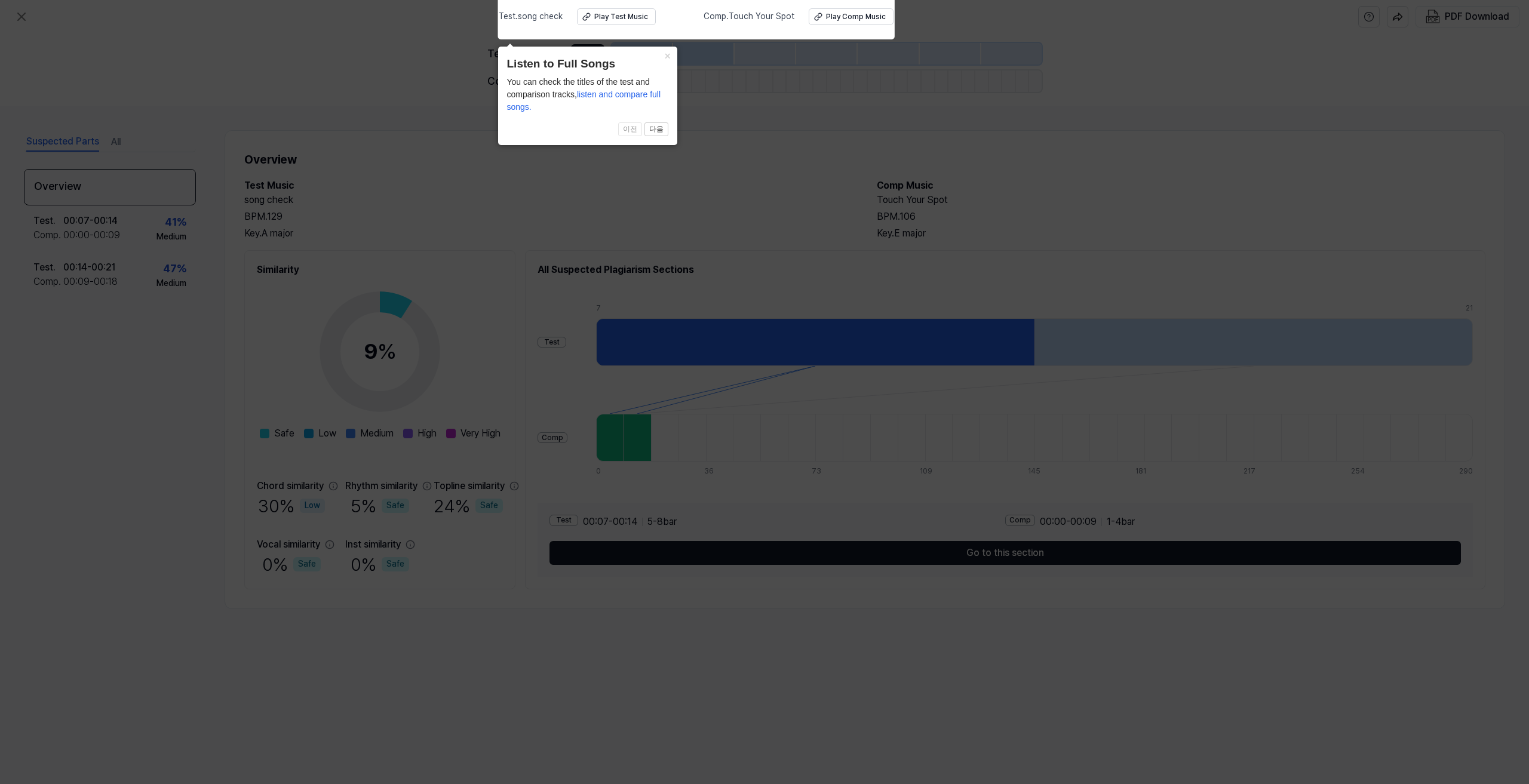
click at [535, 266] on icon at bounding box center [764, 389] width 1529 height 790
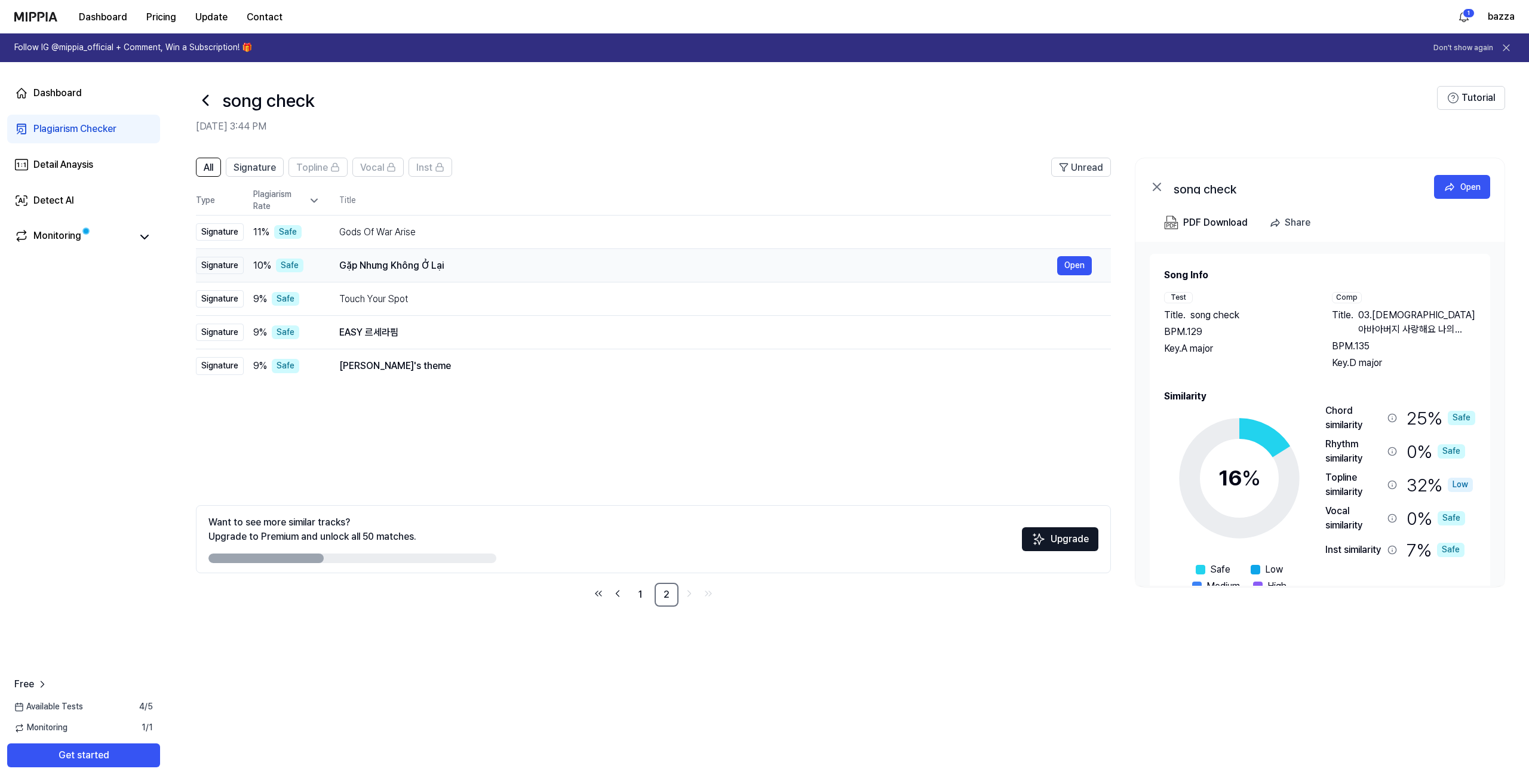
click at [555, 273] on div "Gặp Nhưng Không Ở Lại Open" at bounding box center [715, 266] width 752 height 19
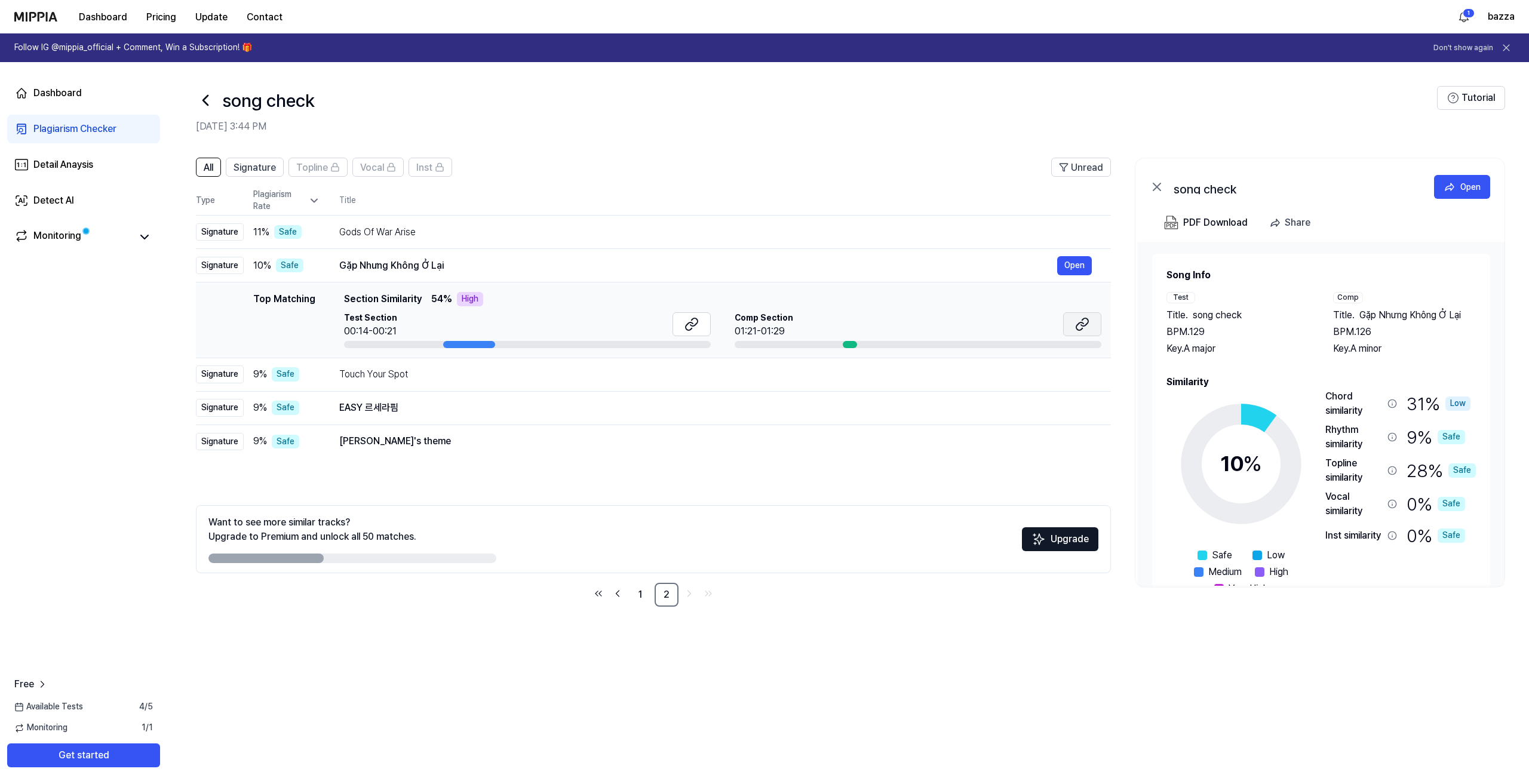
click at [1083, 327] on icon at bounding box center [1082, 324] width 15 height 15
click at [453, 384] on div "Touch Your Spot Open" at bounding box center [715, 375] width 752 height 19
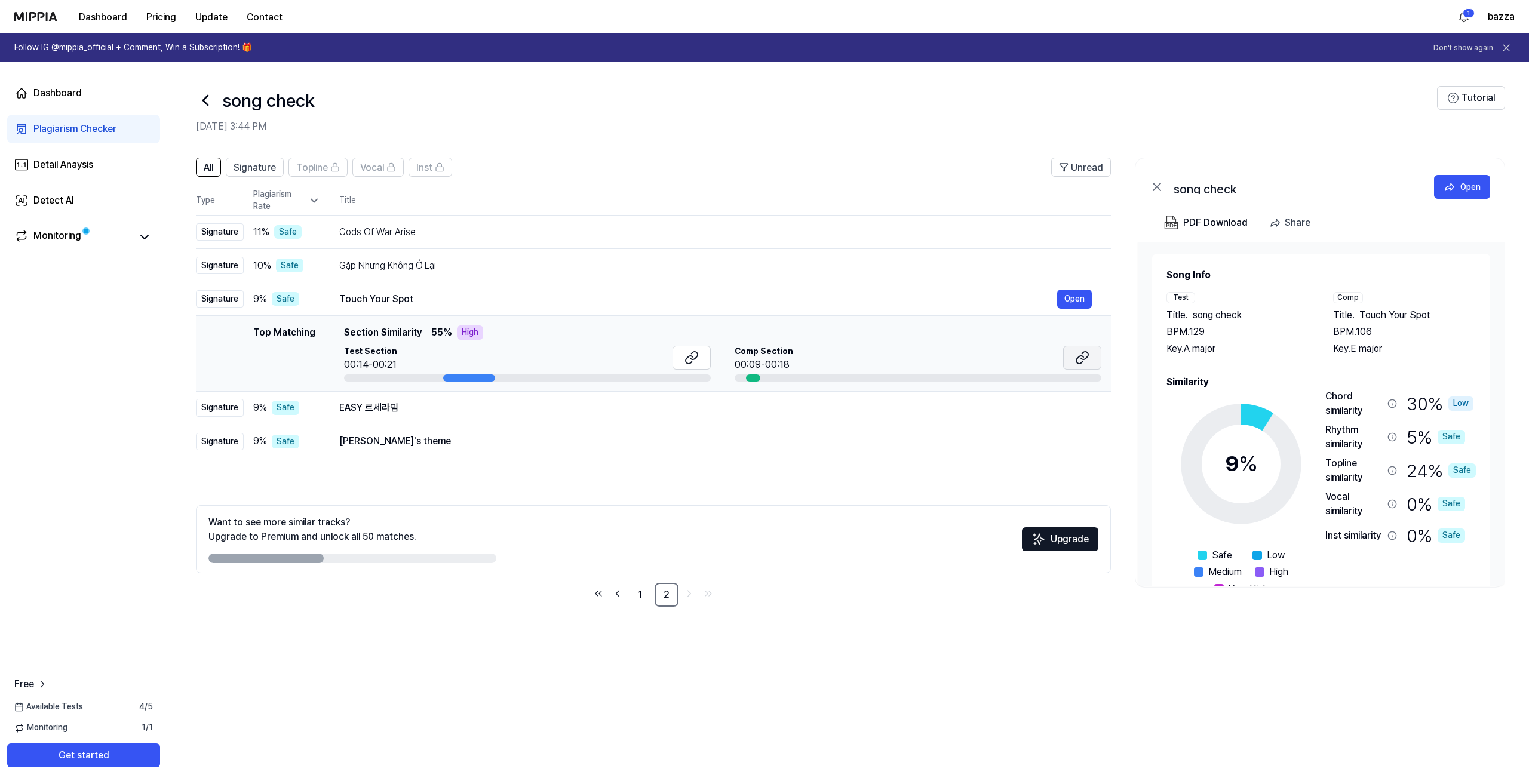
click at [1079, 357] on icon at bounding box center [1079, 360] width 7 height 8
click at [463, 407] on div "EASY 르세라핌" at bounding box center [698, 408] width 718 height 15
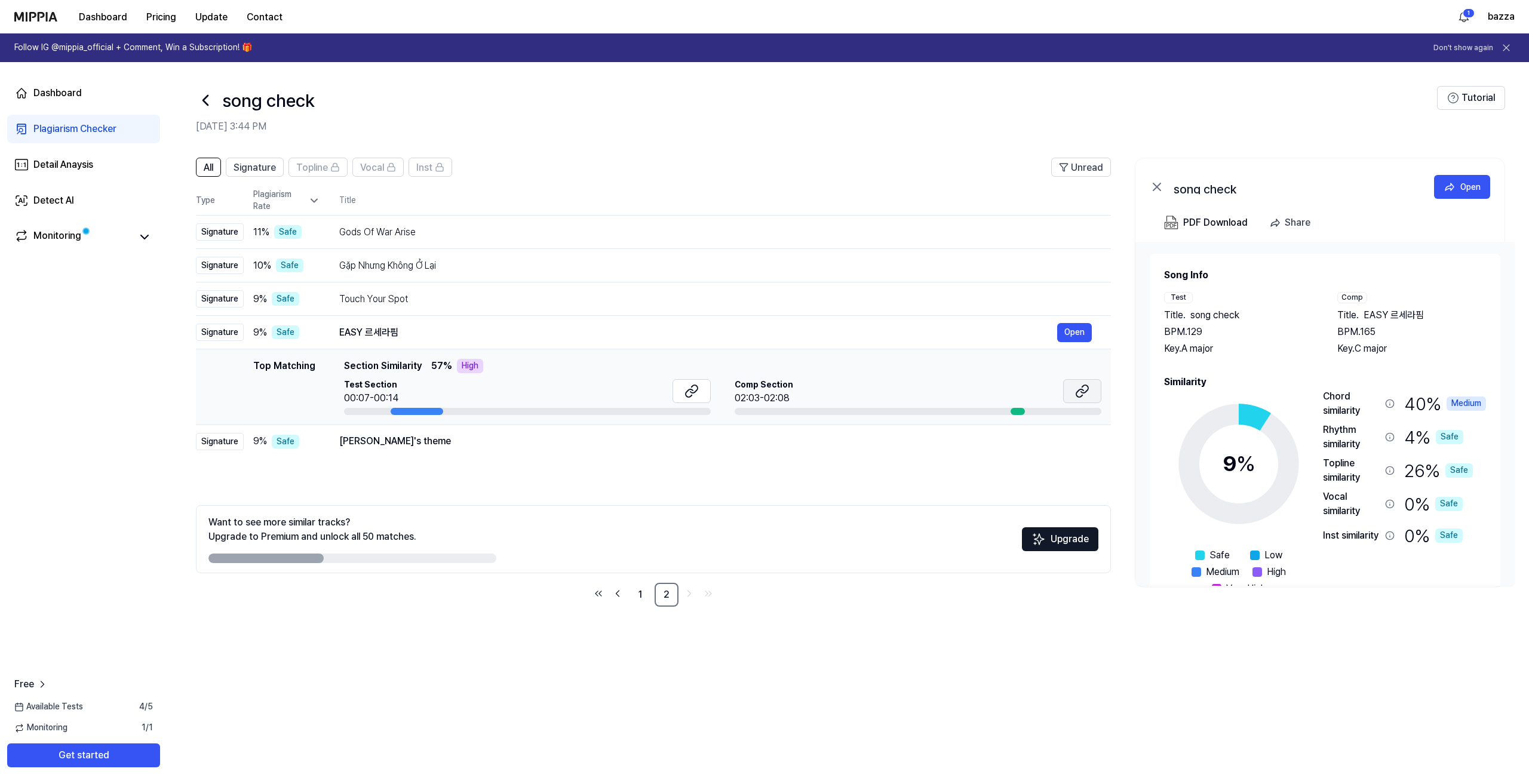
click at [1069, 392] on button at bounding box center [1083, 391] width 38 height 24
click at [639, 603] on link "1" at bounding box center [640, 595] width 24 height 24
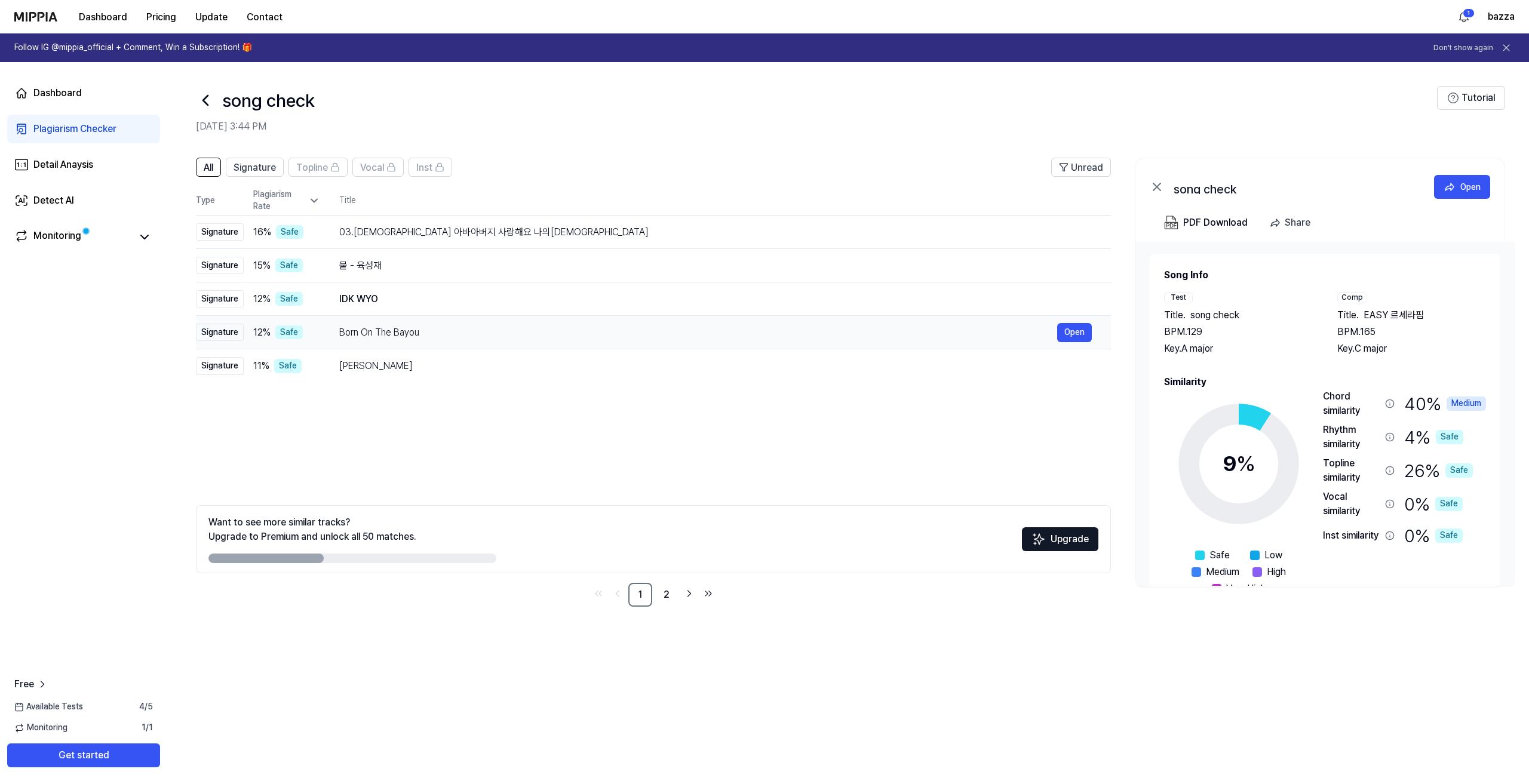
click at [427, 326] on div "Born On The Bayou" at bounding box center [698, 333] width 718 height 15
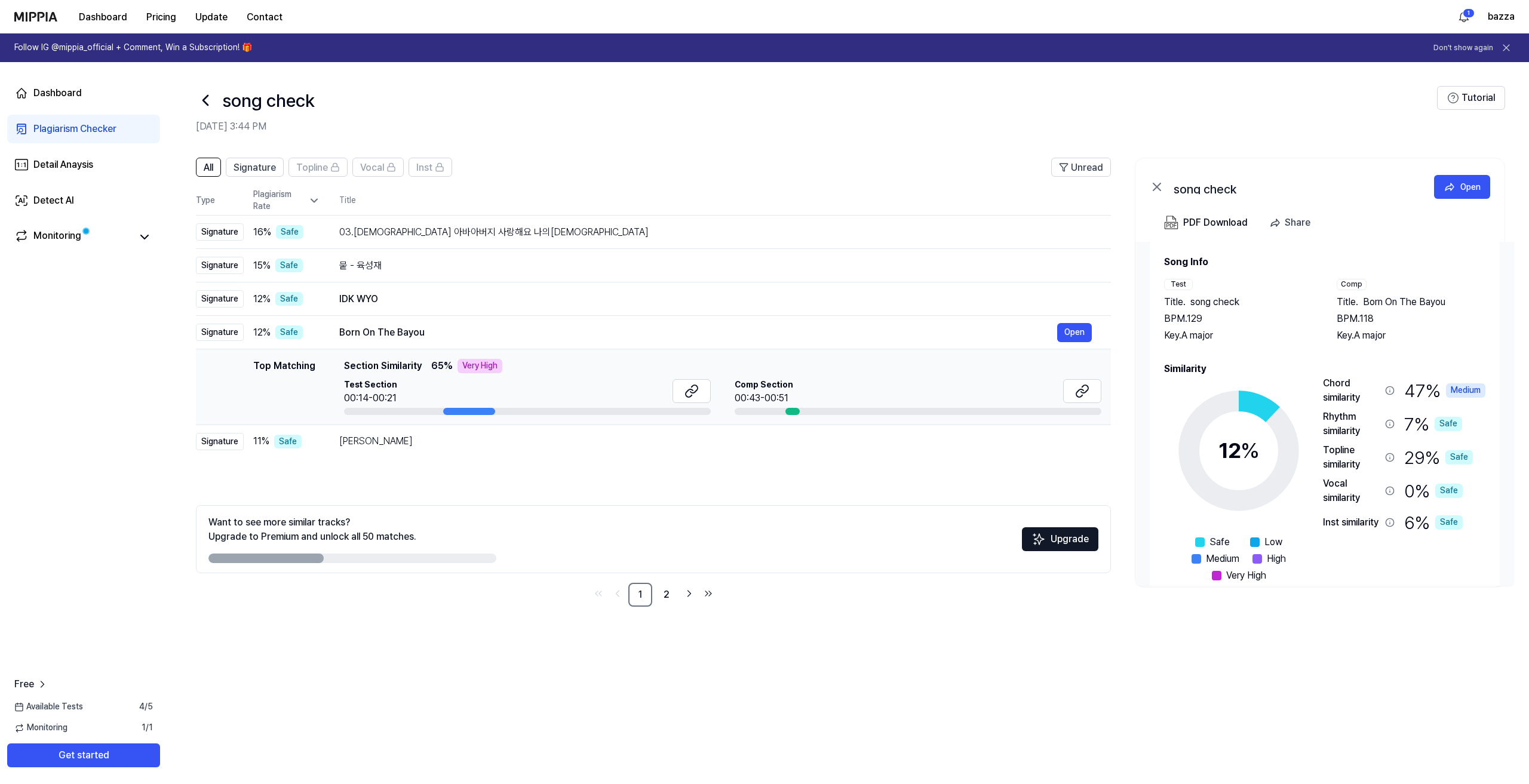
scroll to position [36, 0]
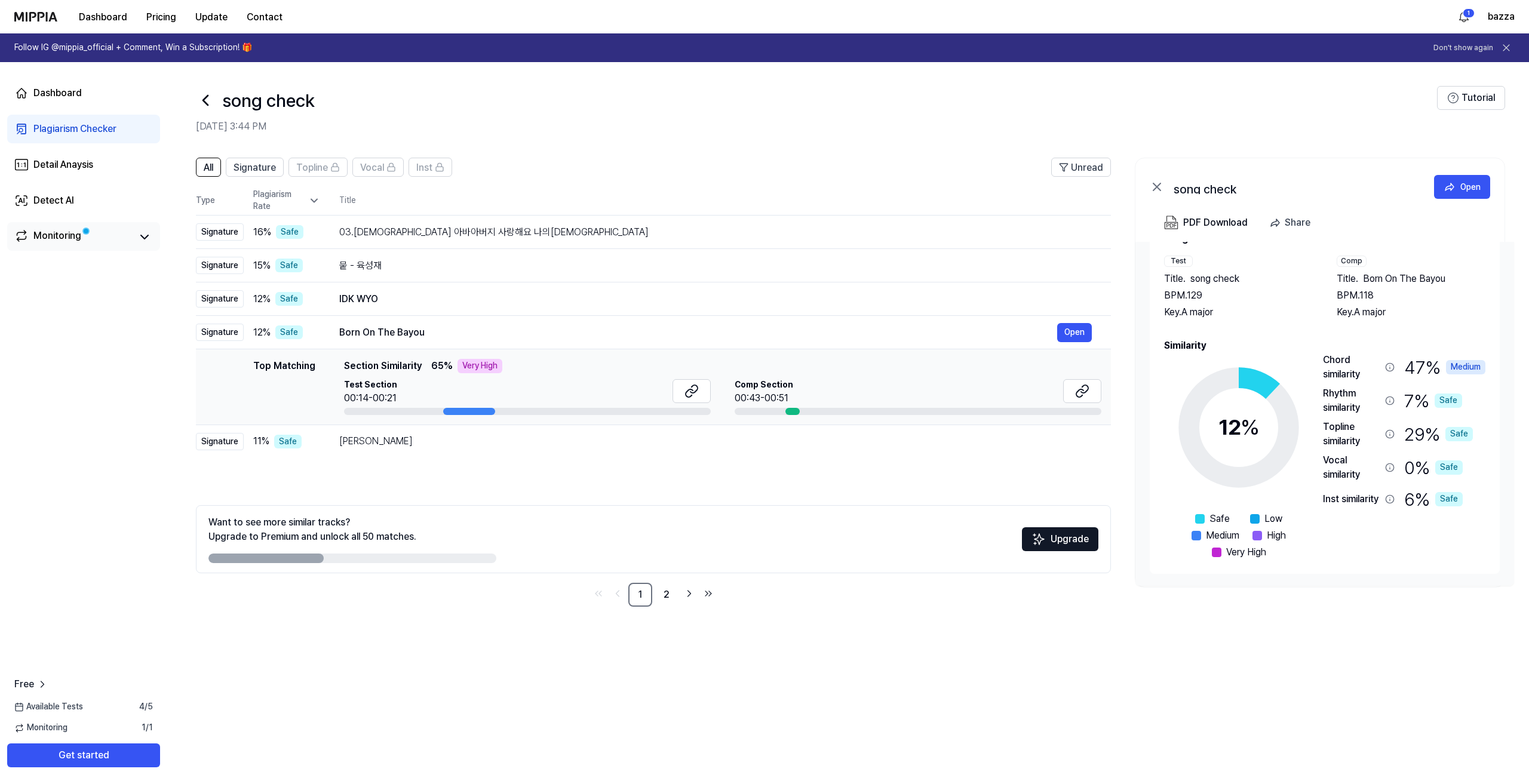
click at [91, 237] on link "Monitoring" at bounding box center [73, 237] width 117 height 17
click at [135, 237] on div "Monitoring" at bounding box center [84, 237] width 139 height 17
